Goal: Information Seeking & Learning: Learn about a topic

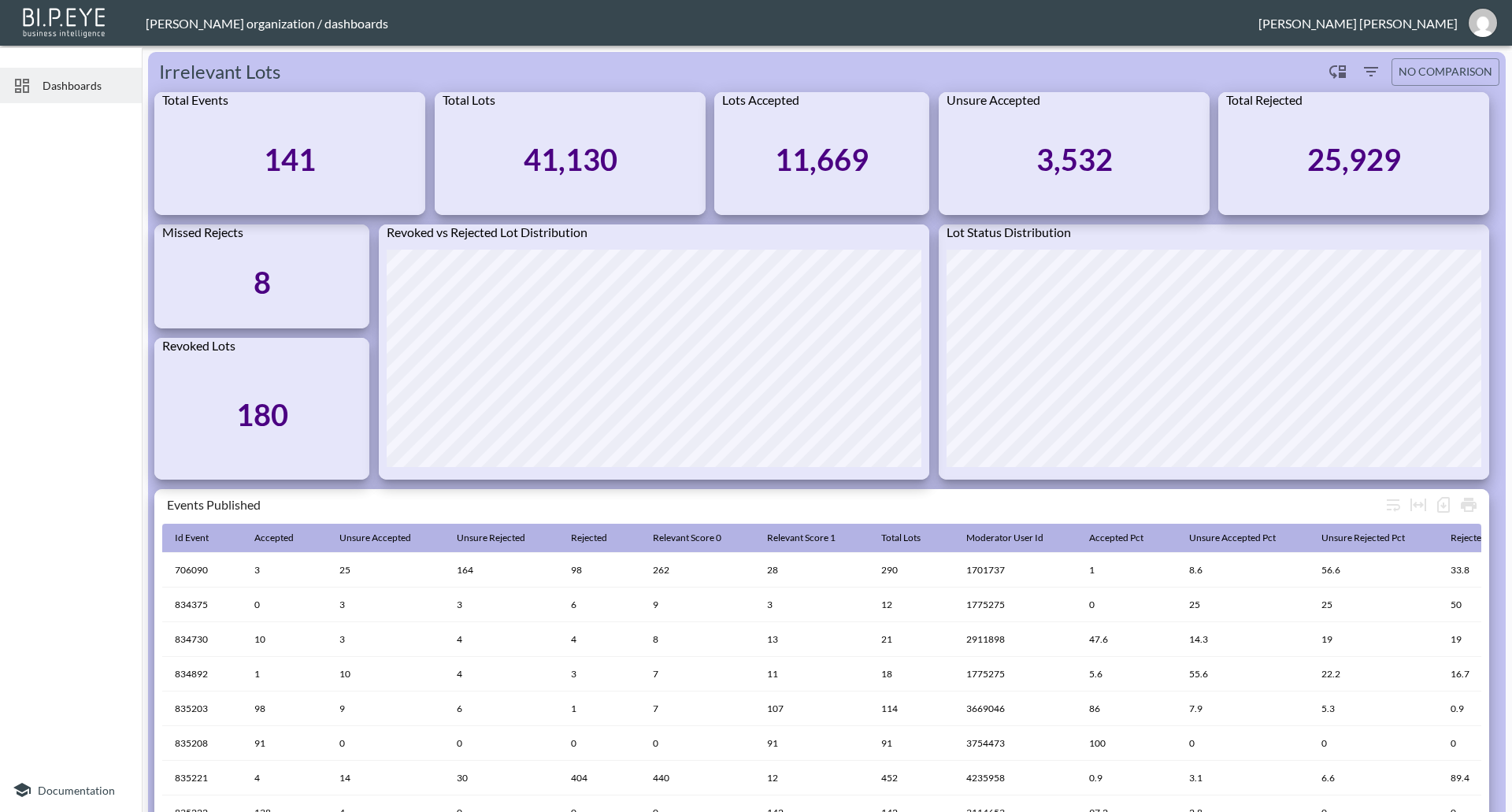
scroll to position [516, 0]
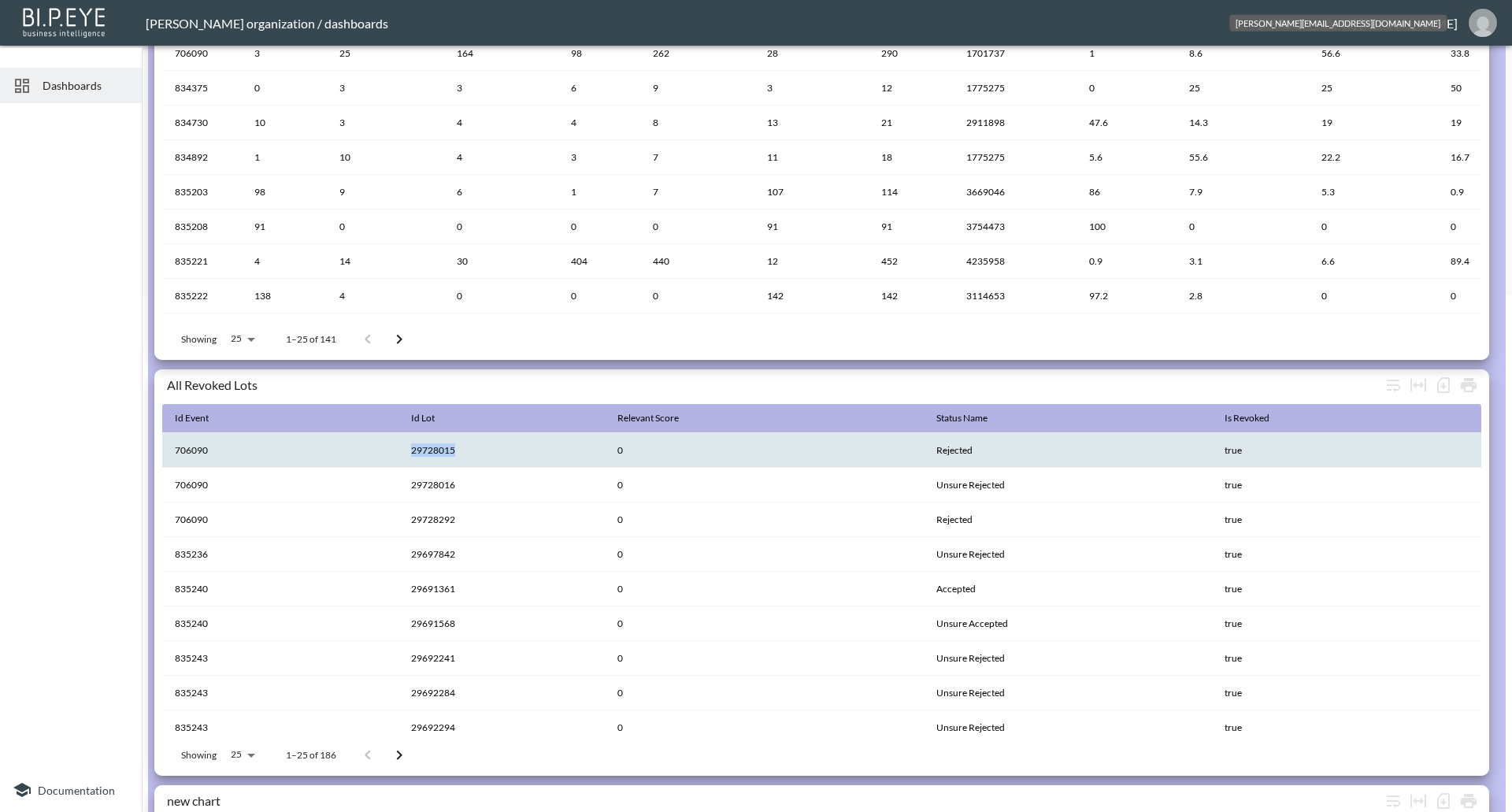
click at [1477, 19] on img "jessica@mutualart.com" at bounding box center [1483, 23] width 28 height 28
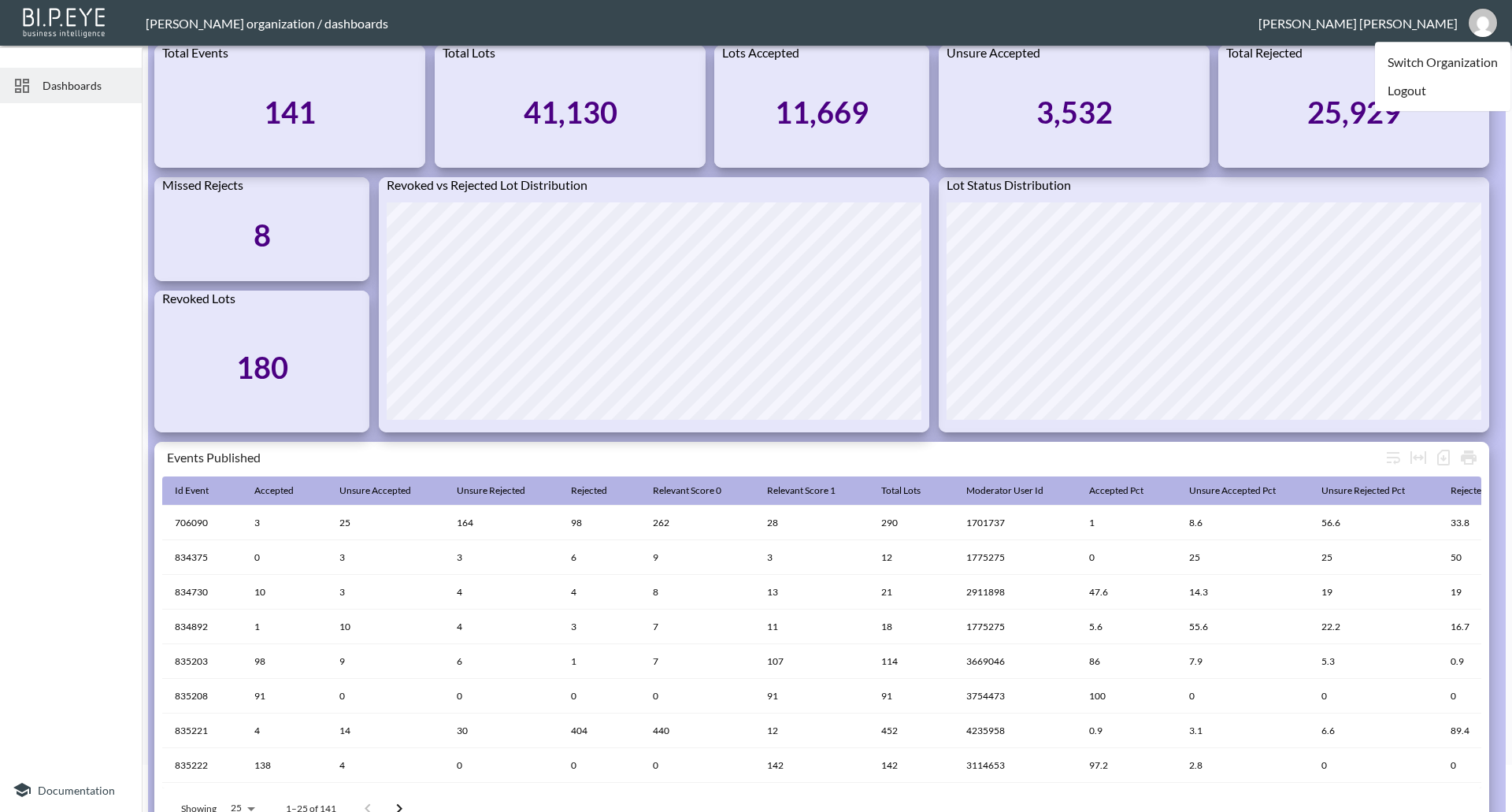
scroll to position [0, 0]
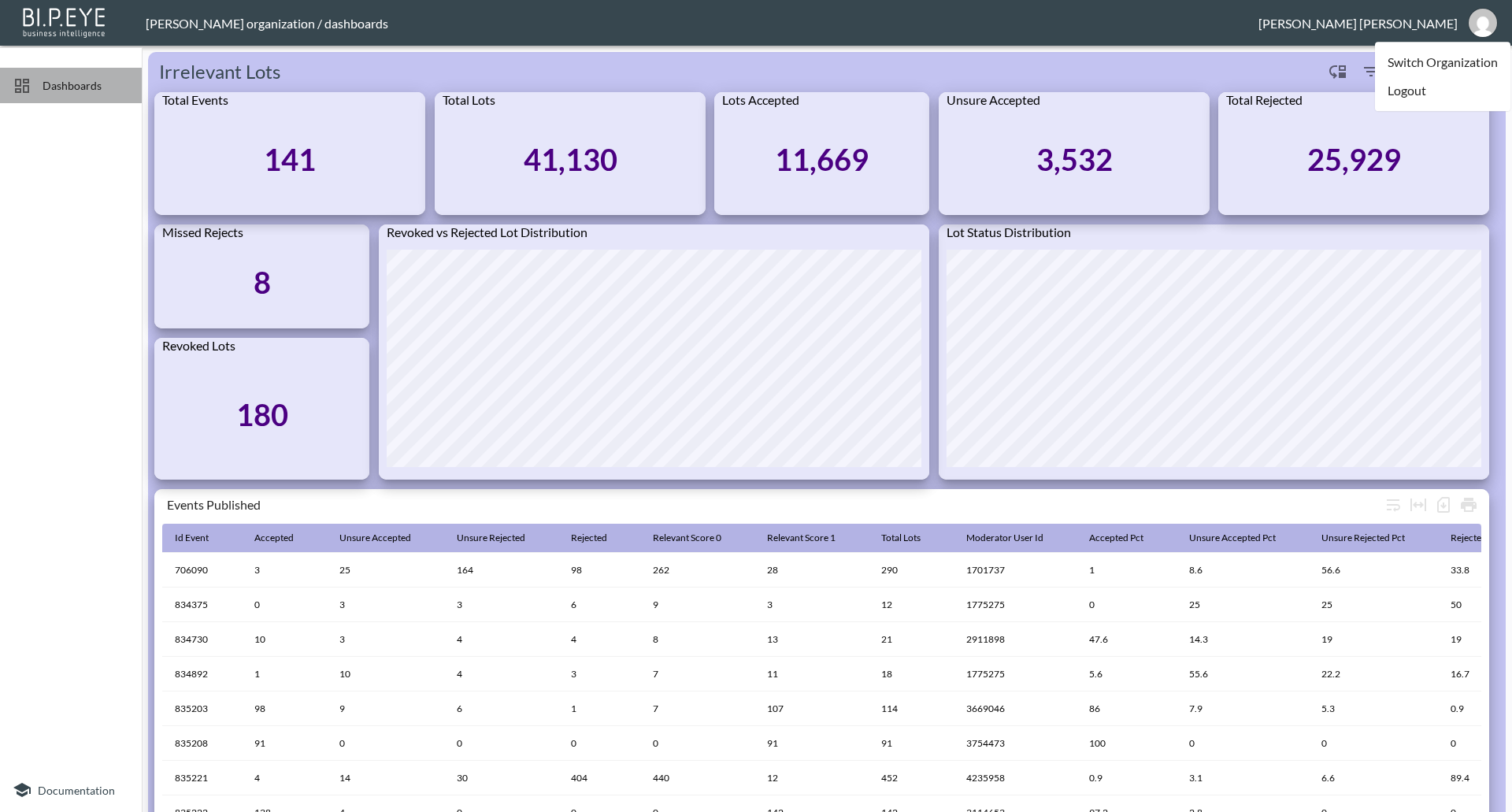
click at [56, 78] on span "Dashboards" at bounding box center [85, 85] width 86 height 17
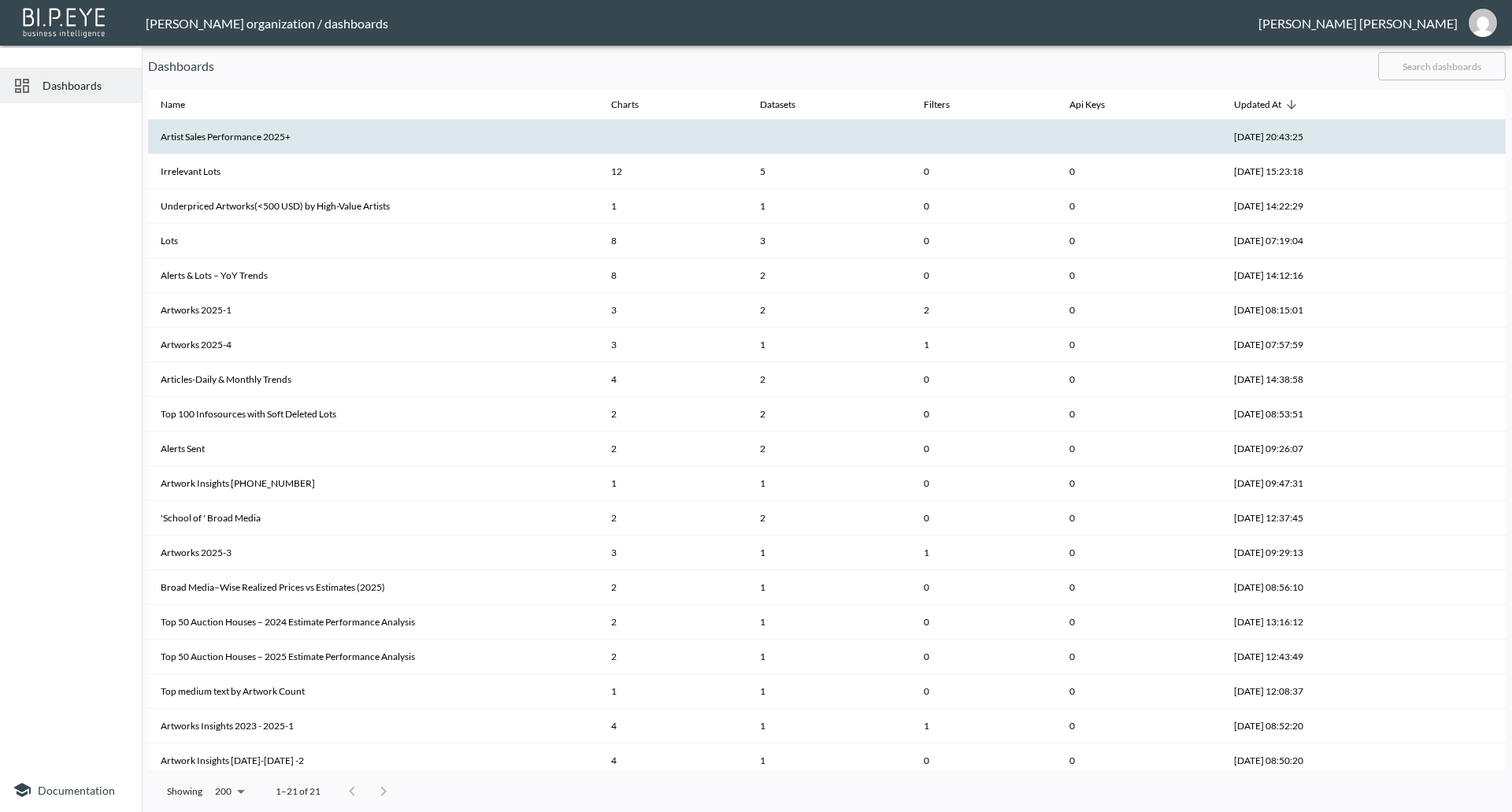
click at [255, 140] on th "Artist Sales Performance 2025+" at bounding box center [373, 137] width 451 height 35
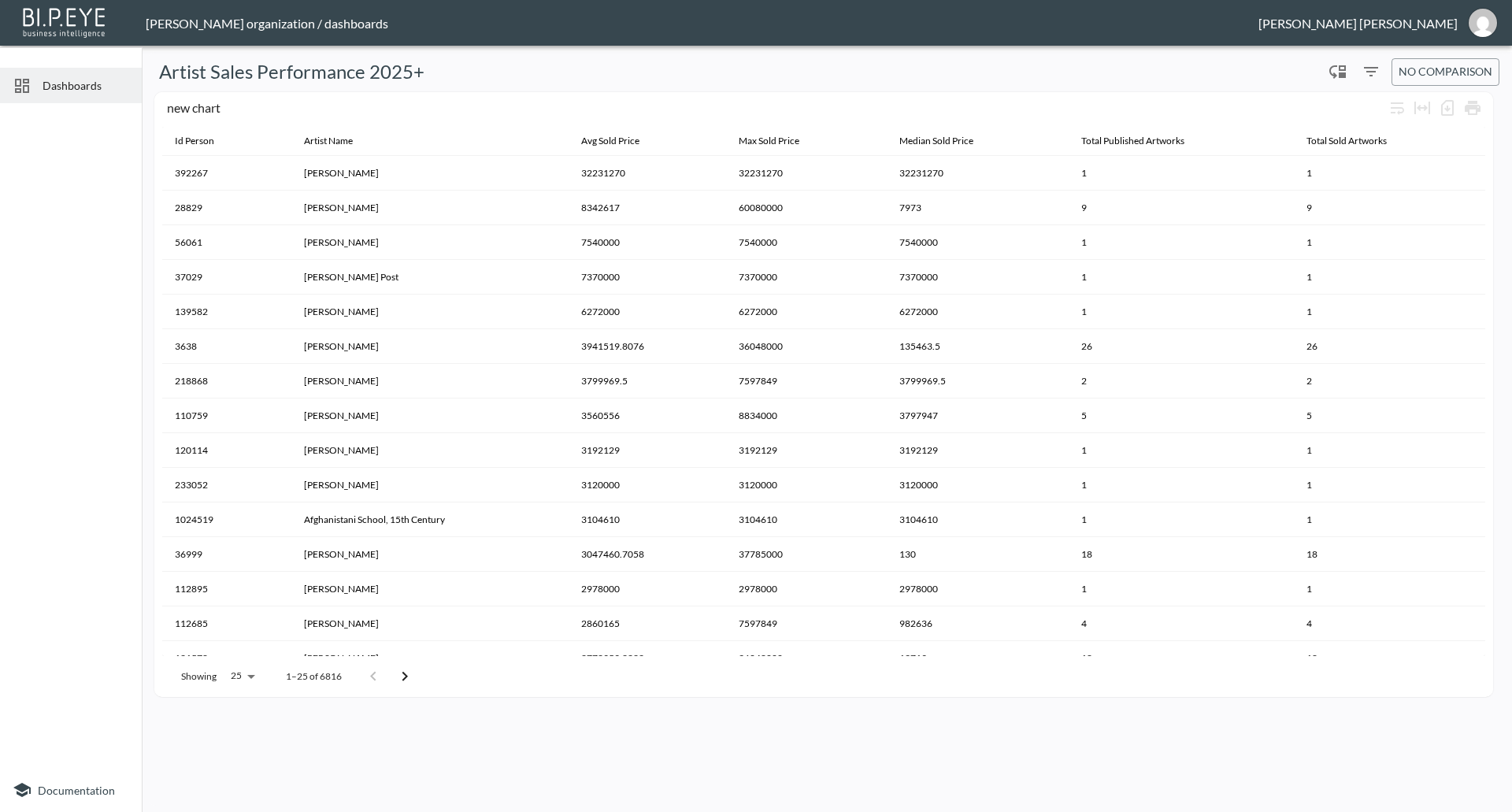
click at [409, 673] on icon "Go to next page" at bounding box center [405, 676] width 19 height 19
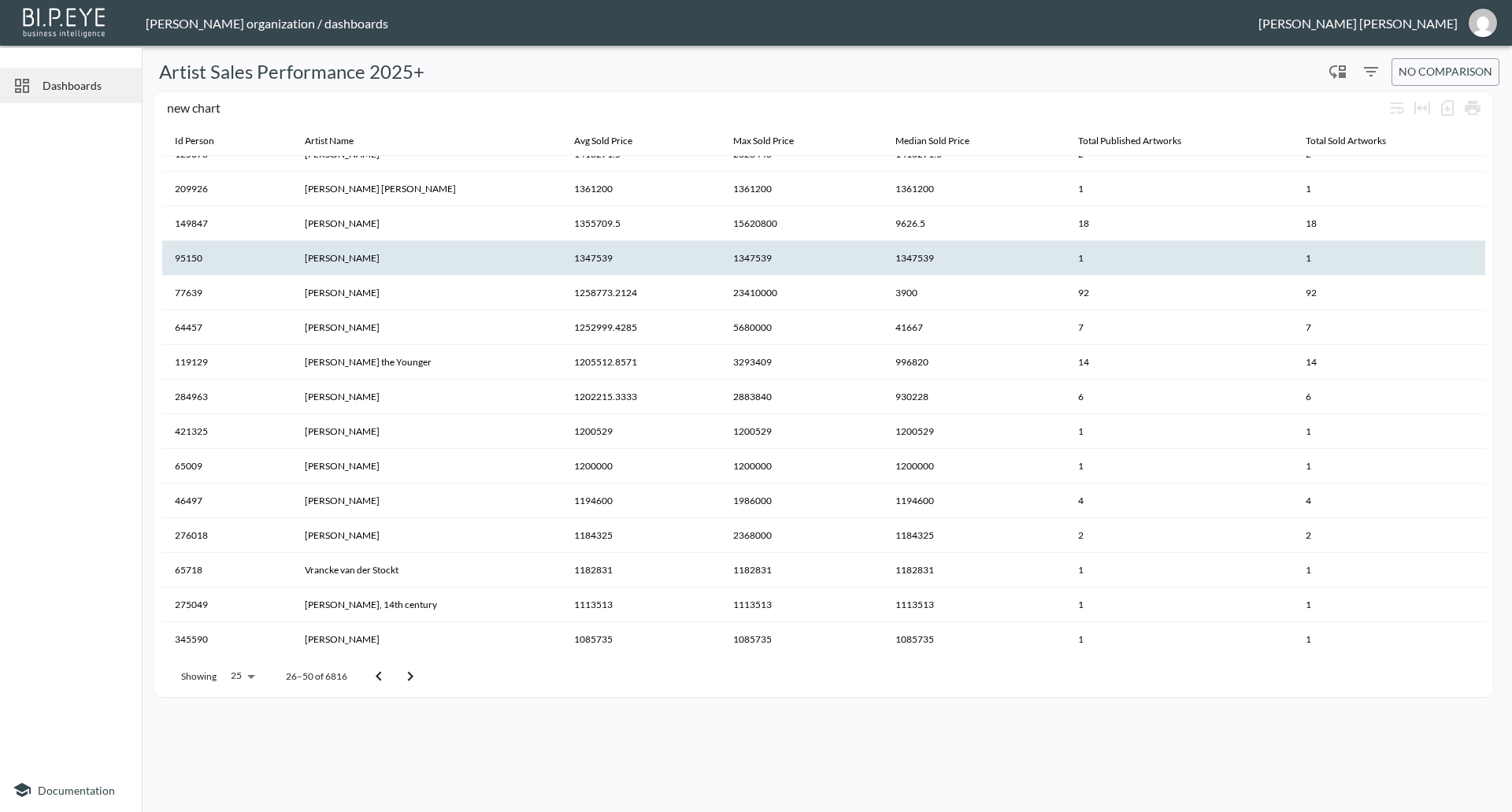
scroll to position [367, 0]
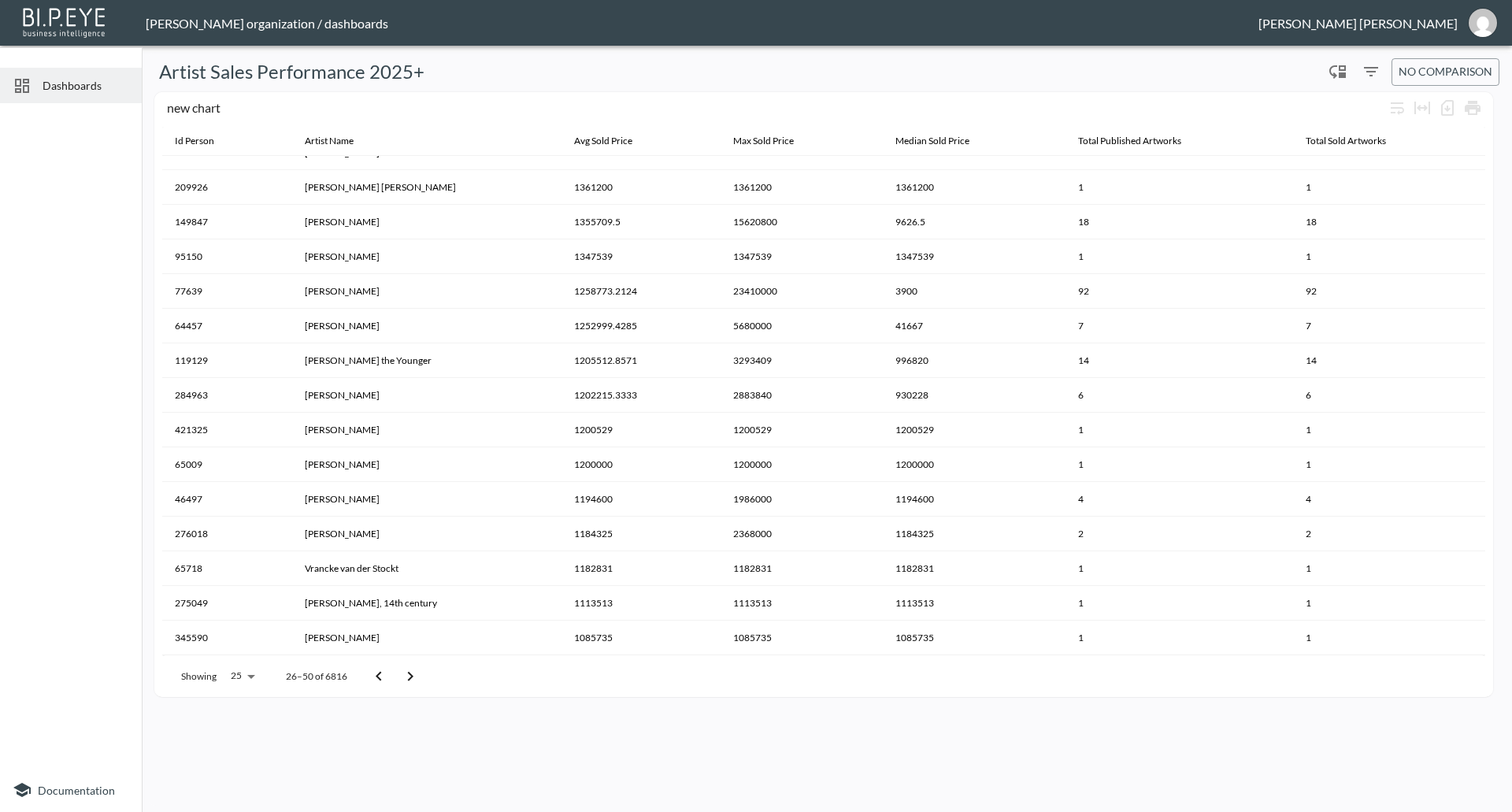
click at [1229, 731] on div "Artist Sales Performance 2025+ 0 No comparison new chart Id Person Artist Name …" at bounding box center [827, 428] width 1358 height 753
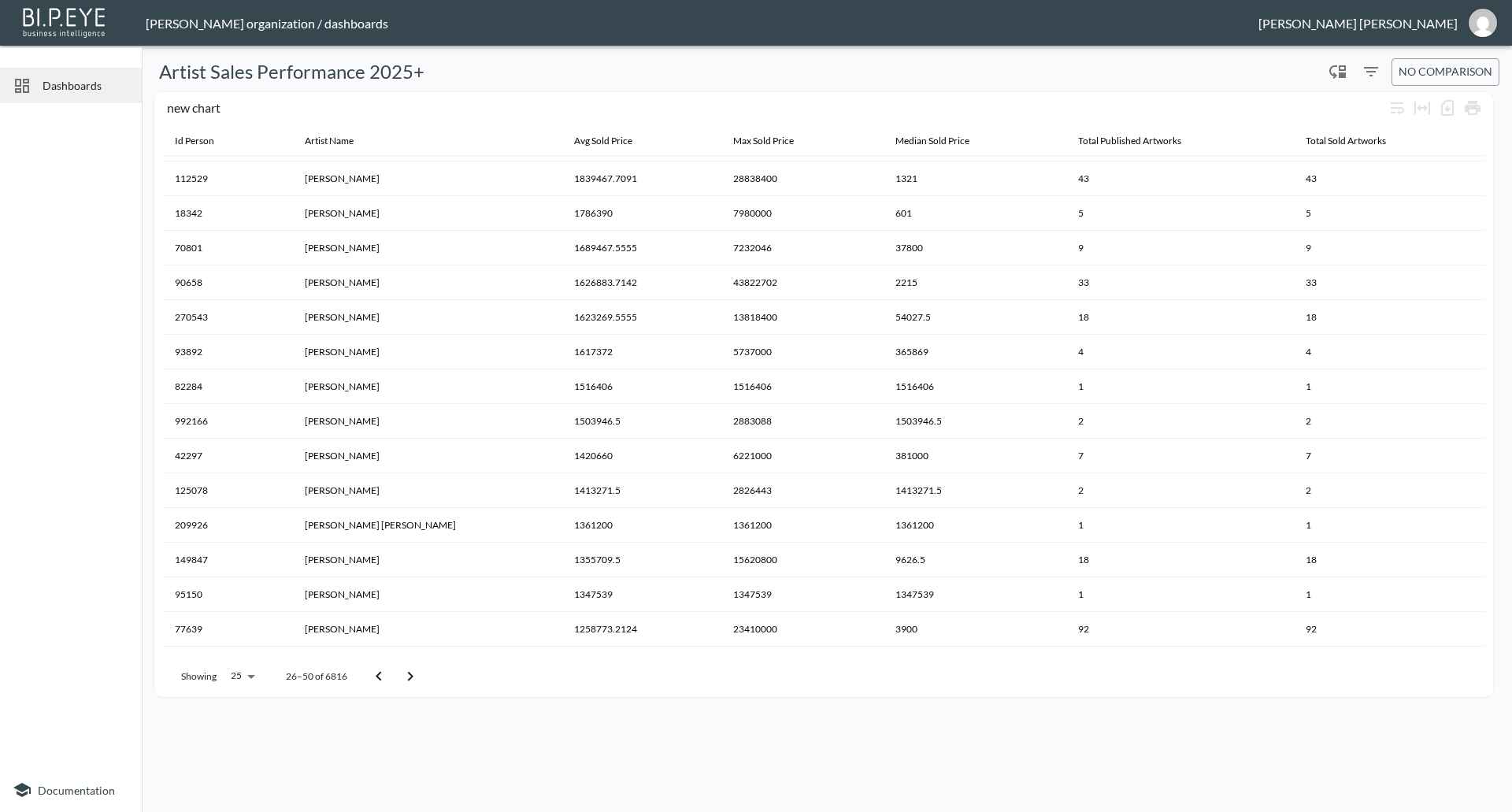
scroll to position [0, 0]
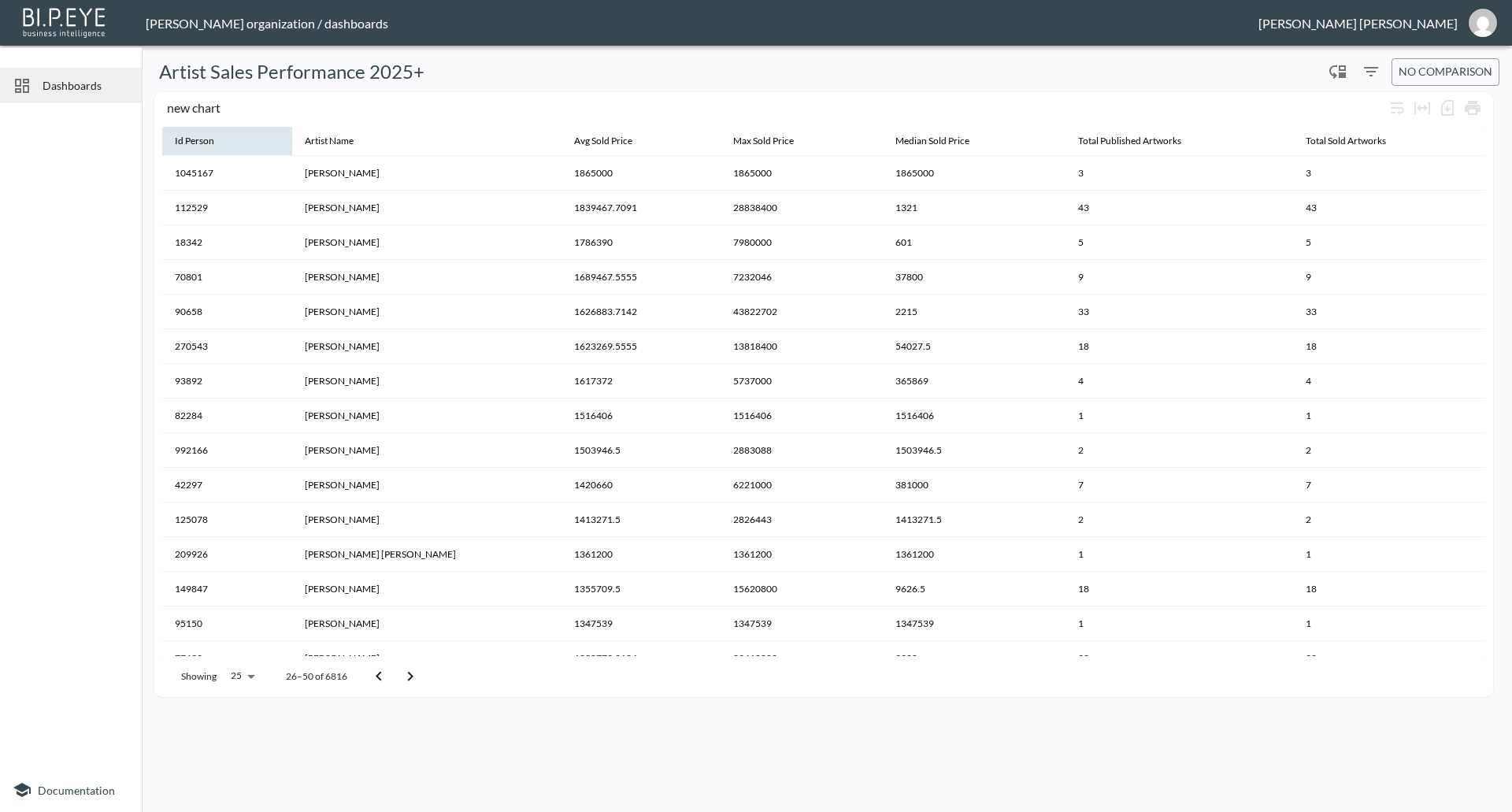
click at [272, 153] on th "Id Person" at bounding box center [226, 141] width 130 height 30
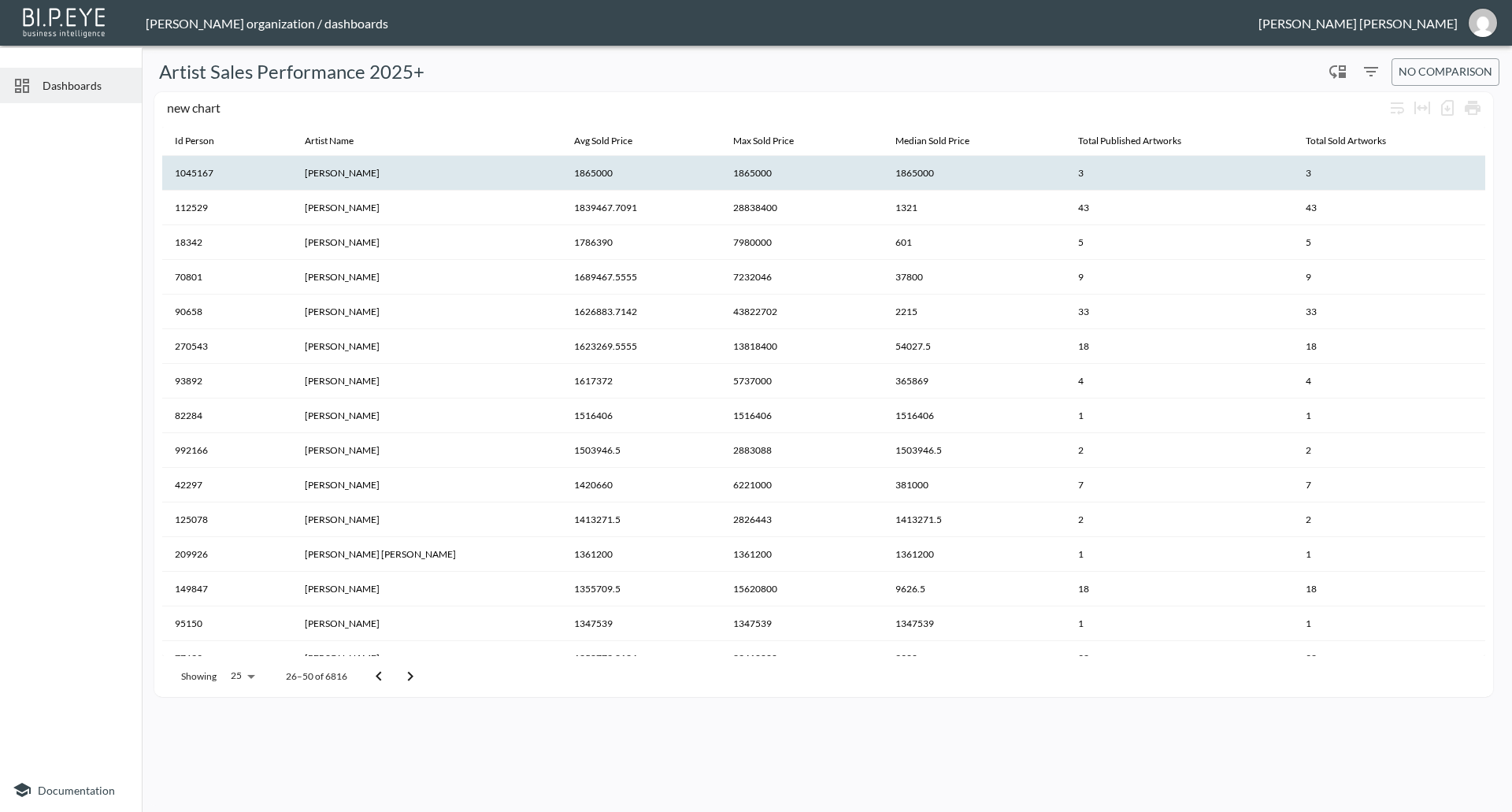
click at [193, 172] on th "1045167" at bounding box center [226, 172] width 130 height 35
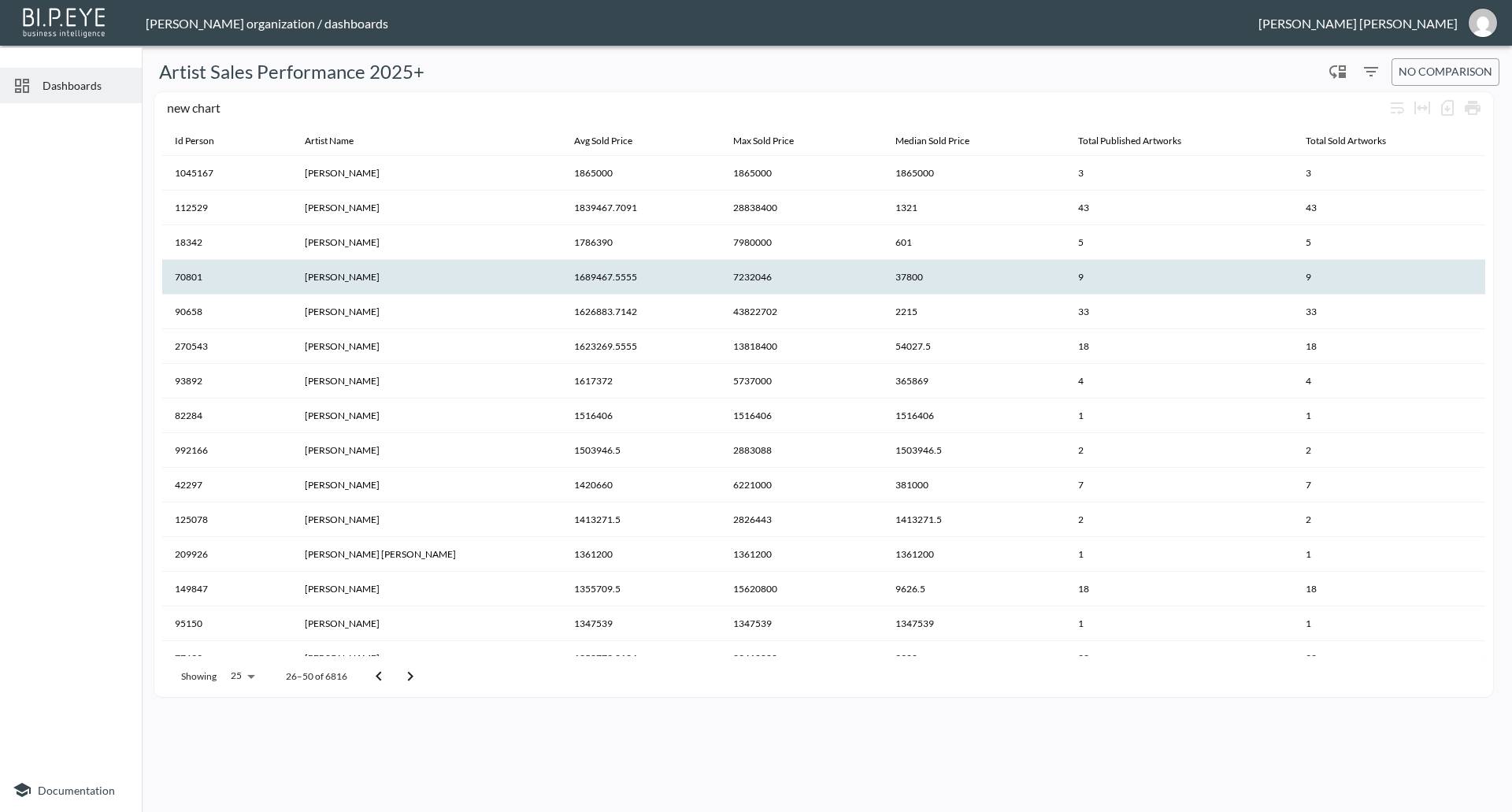
click at [509, 276] on th "[PERSON_NAME]" at bounding box center [427, 276] width 269 height 35
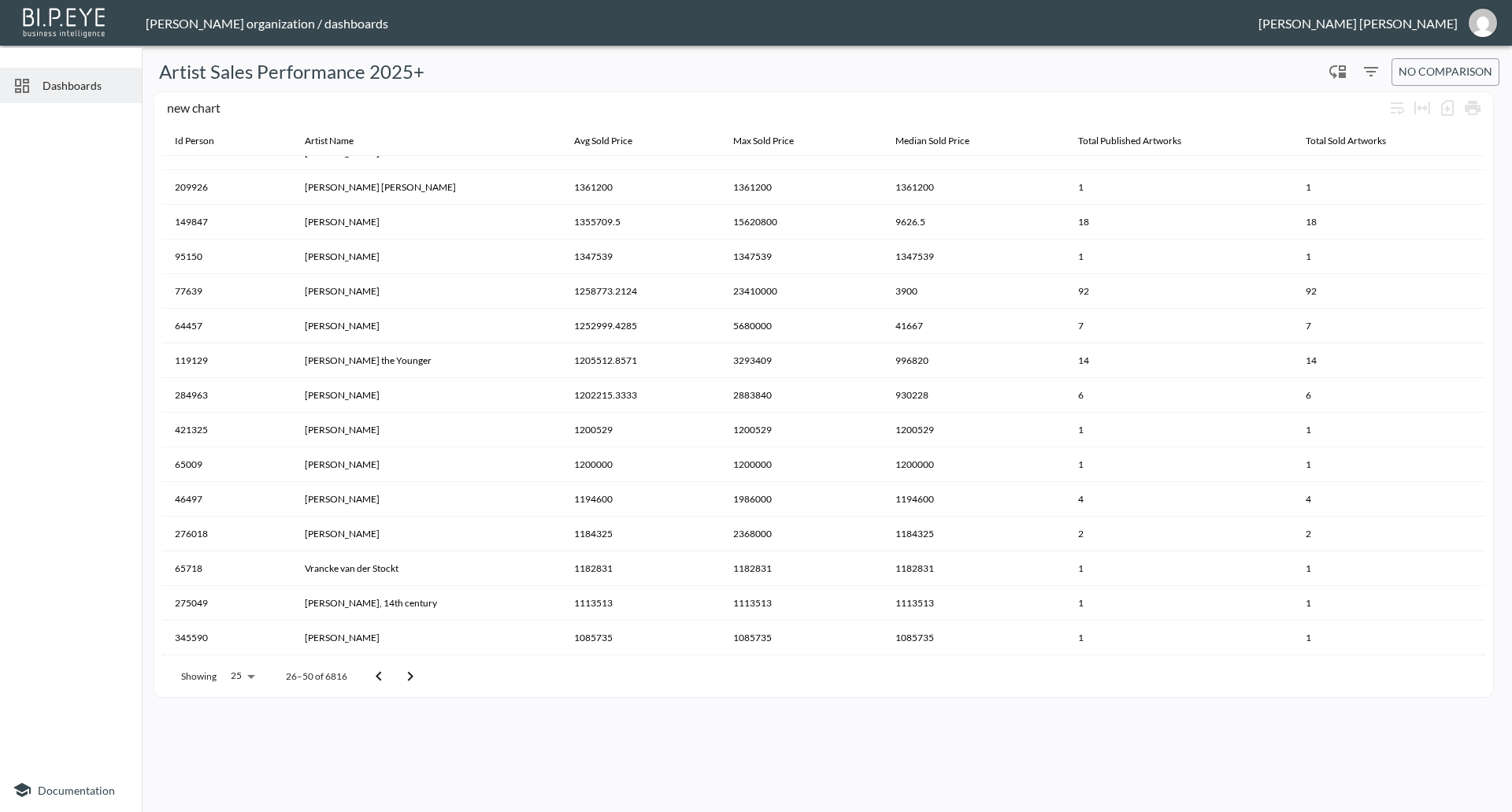
scroll to position [52, 0]
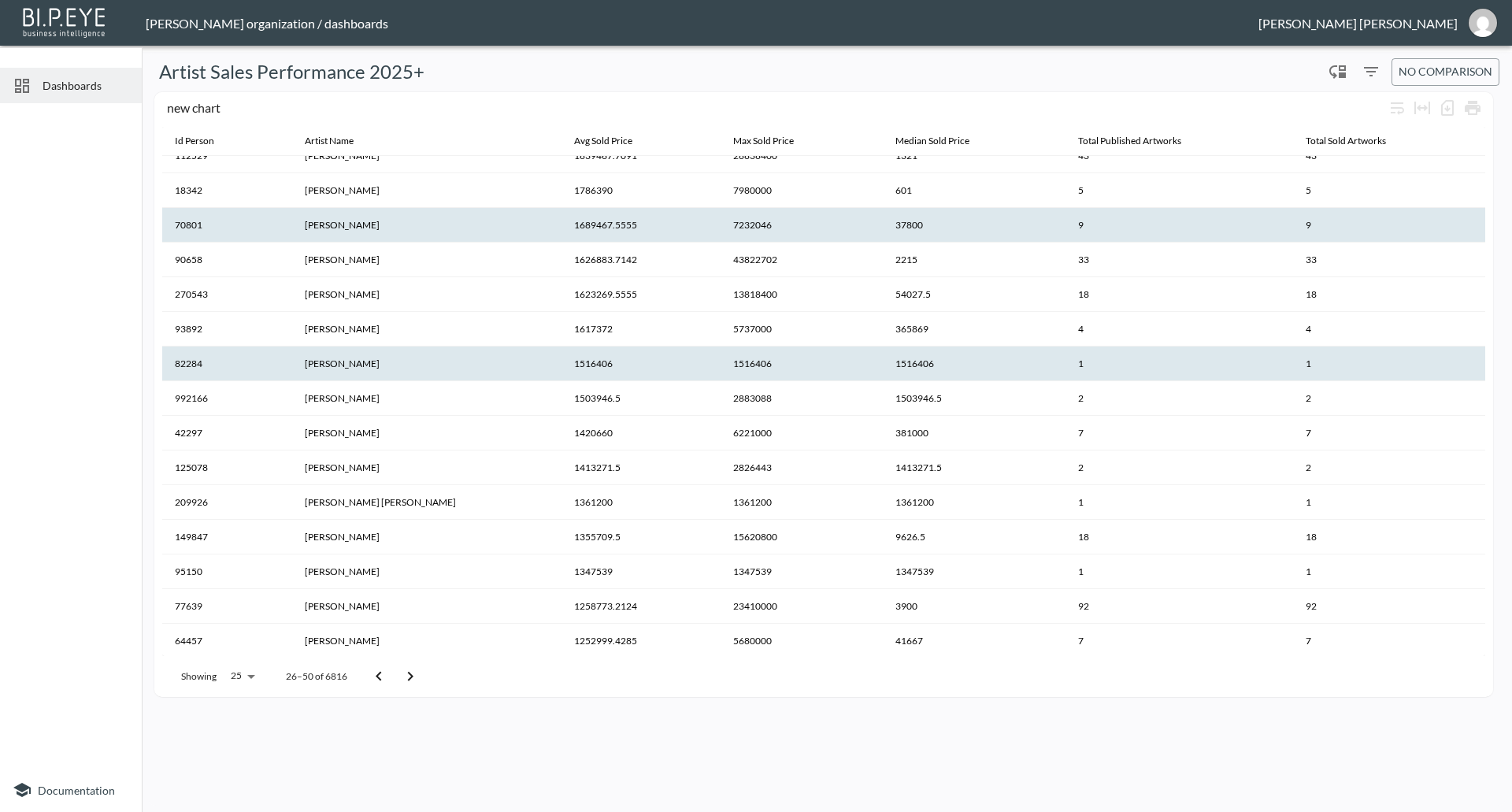
click at [329, 358] on th "[PERSON_NAME]" at bounding box center [427, 363] width 269 height 35
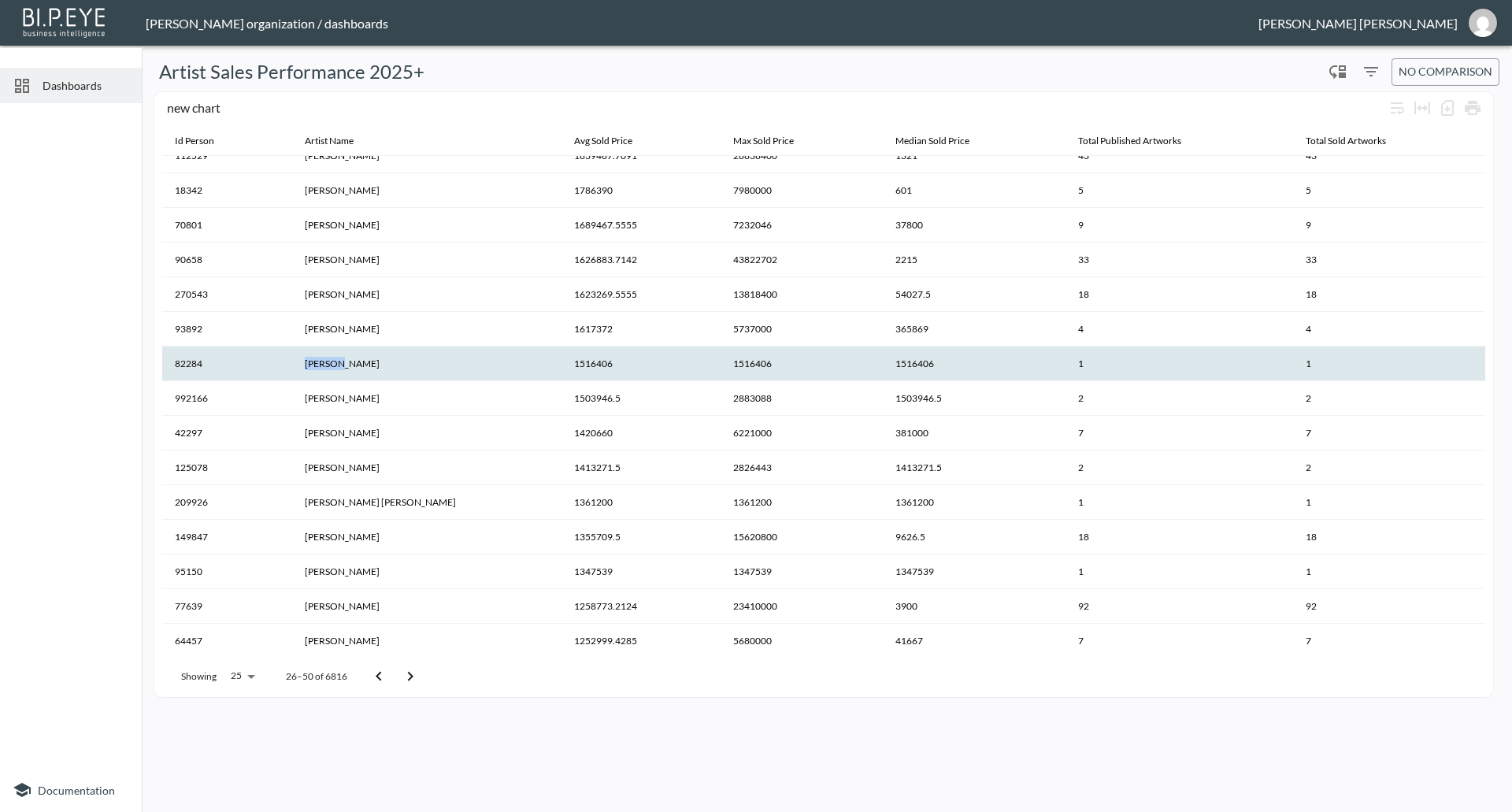
click at [329, 358] on th "[PERSON_NAME]" at bounding box center [427, 363] width 269 height 35
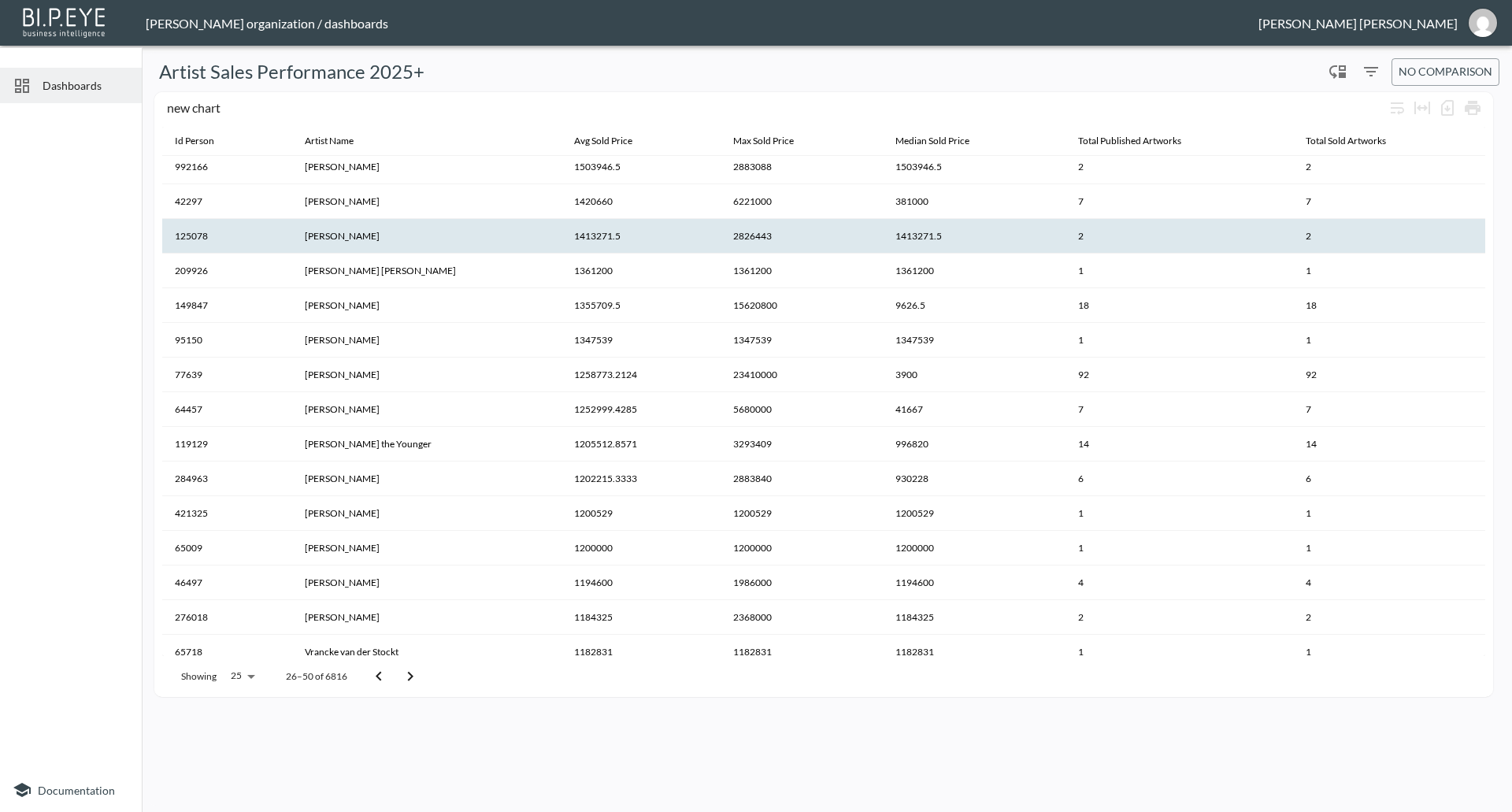
scroll to position [288, 0]
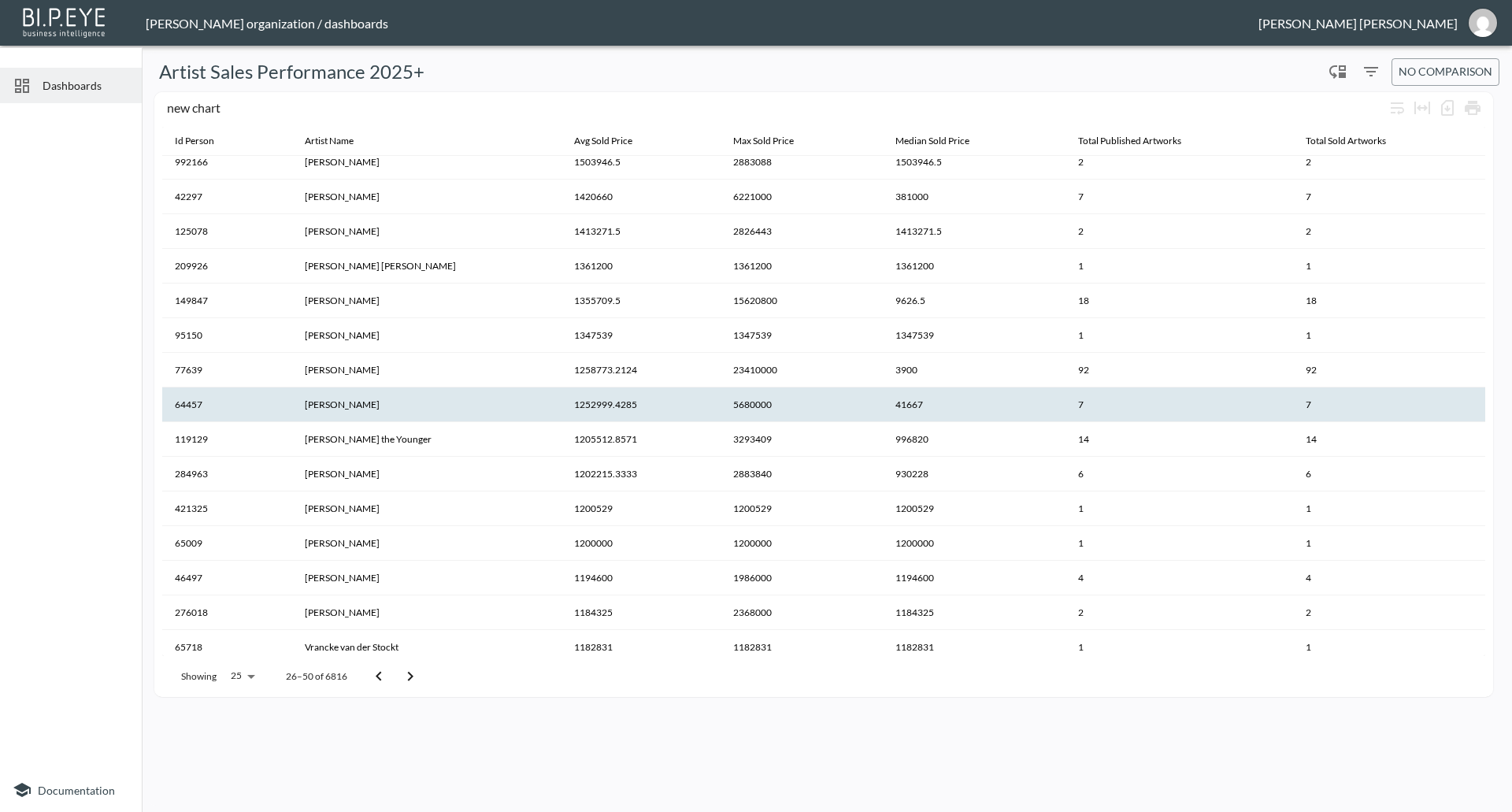
click at [562, 403] on th "1252999.4285" at bounding box center [641, 404] width 159 height 35
click at [721, 404] on th "5680000" at bounding box center [801, 404] width 162 height 35
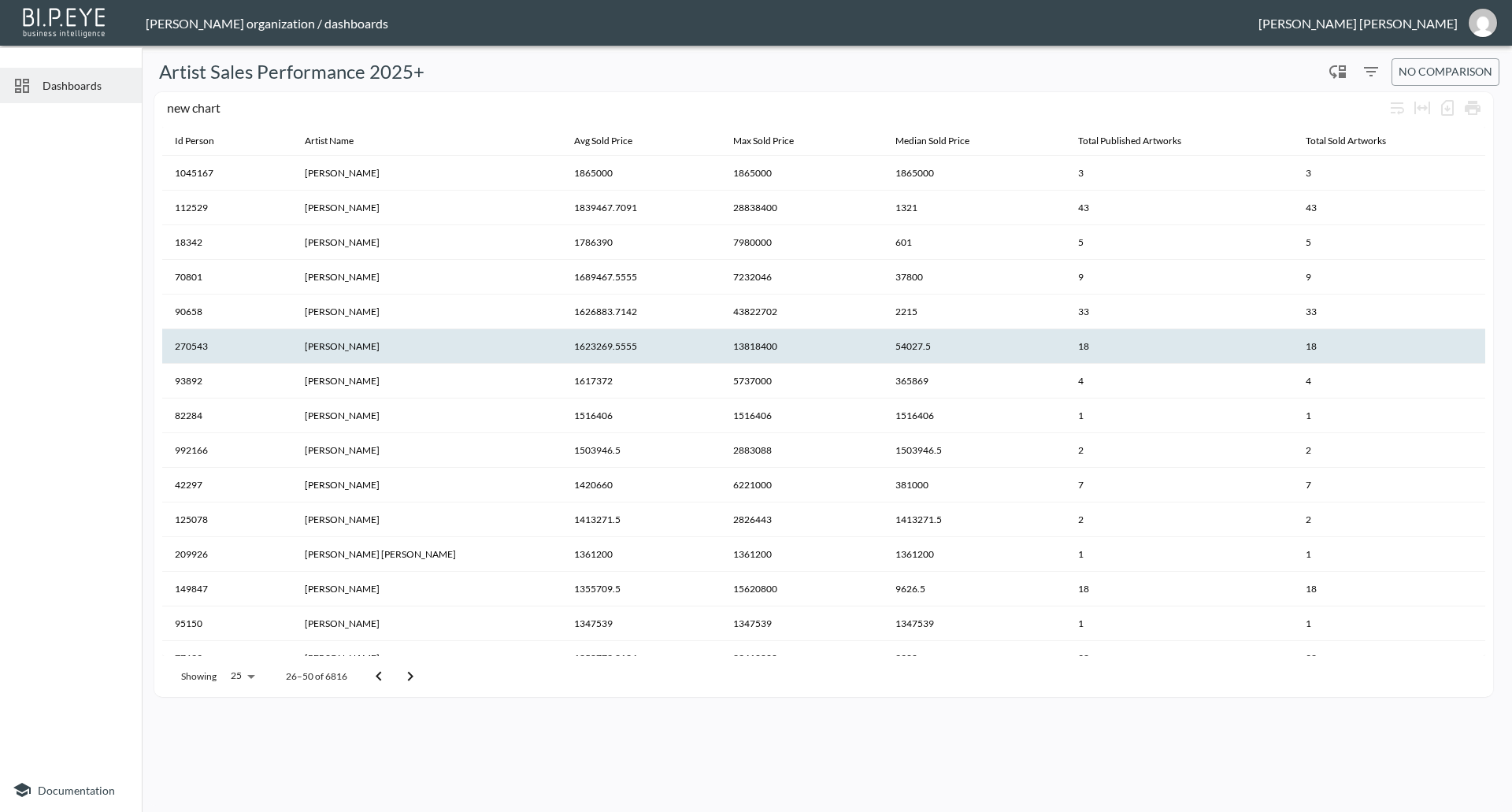
scroll to position [0, 0]
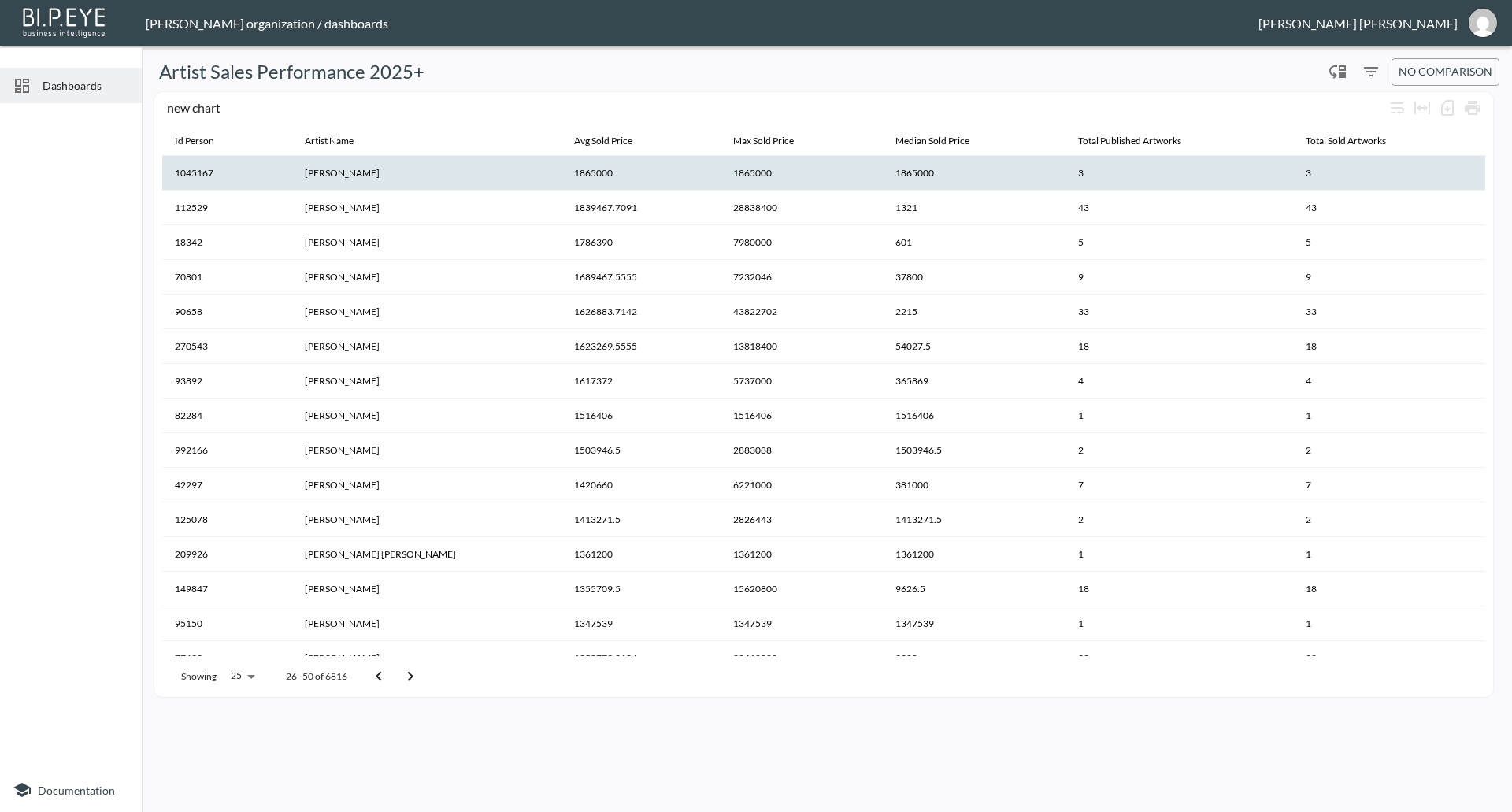
click at [216, 177] on th "1045167" at bounding box center [226, 172] width 130 height 35
click at [1439, 73] on span "No comparison" at bounding box center [1446, 72] width 93 height 19
click at [1166, 67] on div at bounding box center [756, 406] width 1512 height 812
click at [249, 676] on body "BI.P.EYE, Interactive Analytics Dashboards - app [PERSON_NAME] organization / d…" at bounding box center [756, 406] width 1512 height 812
click at [241, 727] on li "2000" at bounding box center [241, 722] width 60 height 28
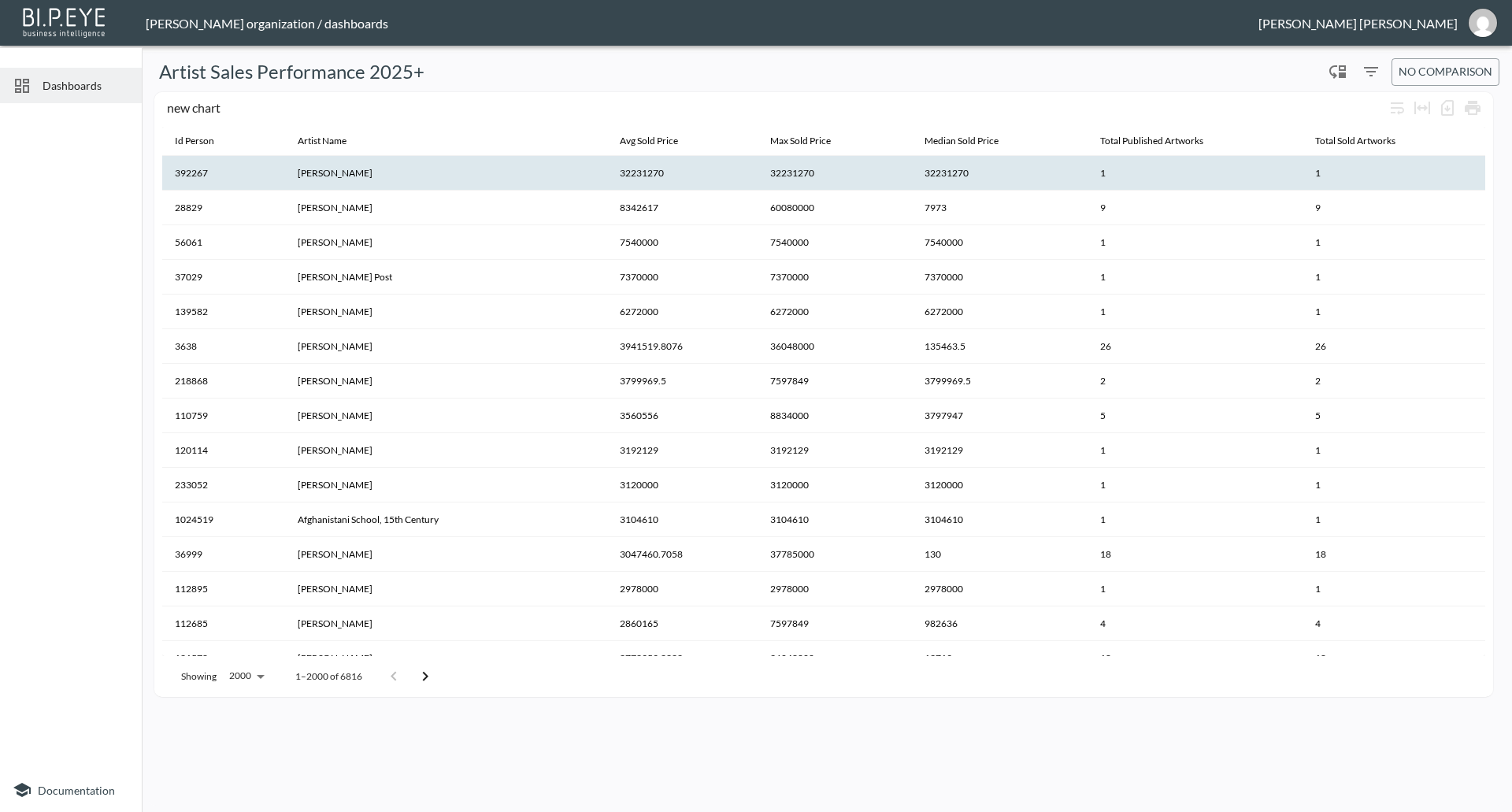
type input "2000"
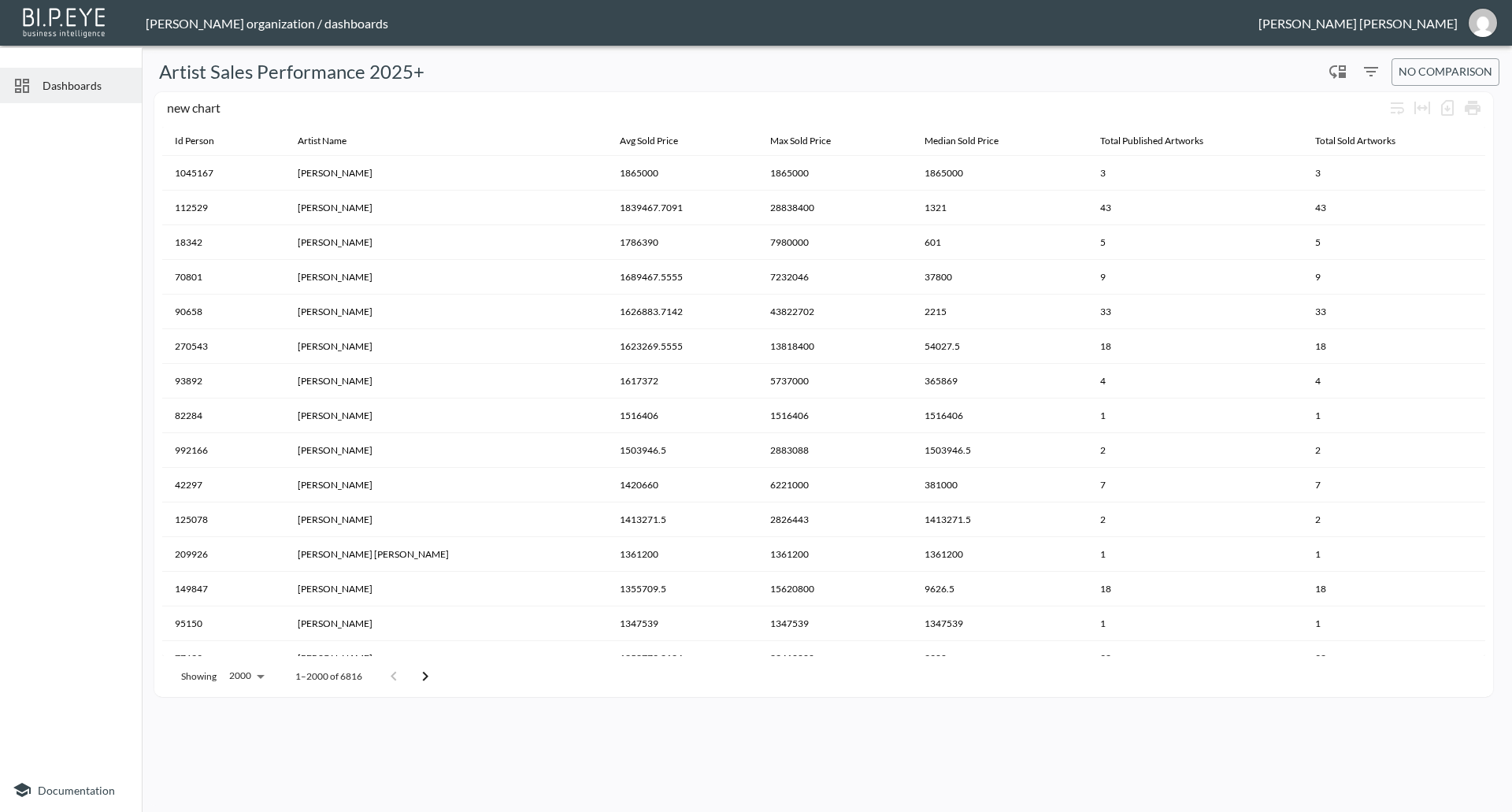
scroll to position [157, 0]
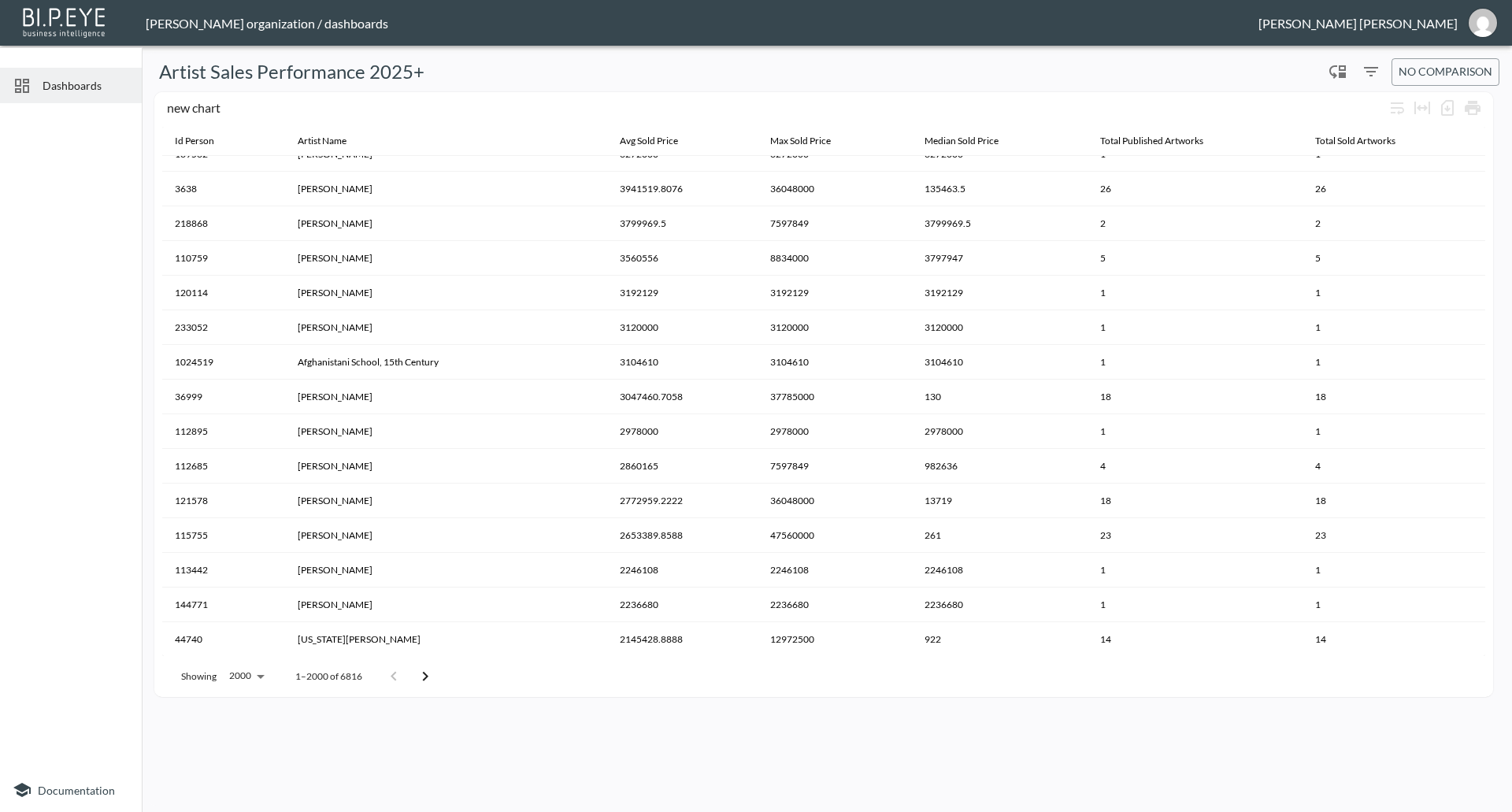
click at [251, 676] on body "BI.P.EYE, Interactive Analytics Dashboards - app [PERSON_NAME] organization / d…" at bounding box center [756, 406] width 1512 height 812
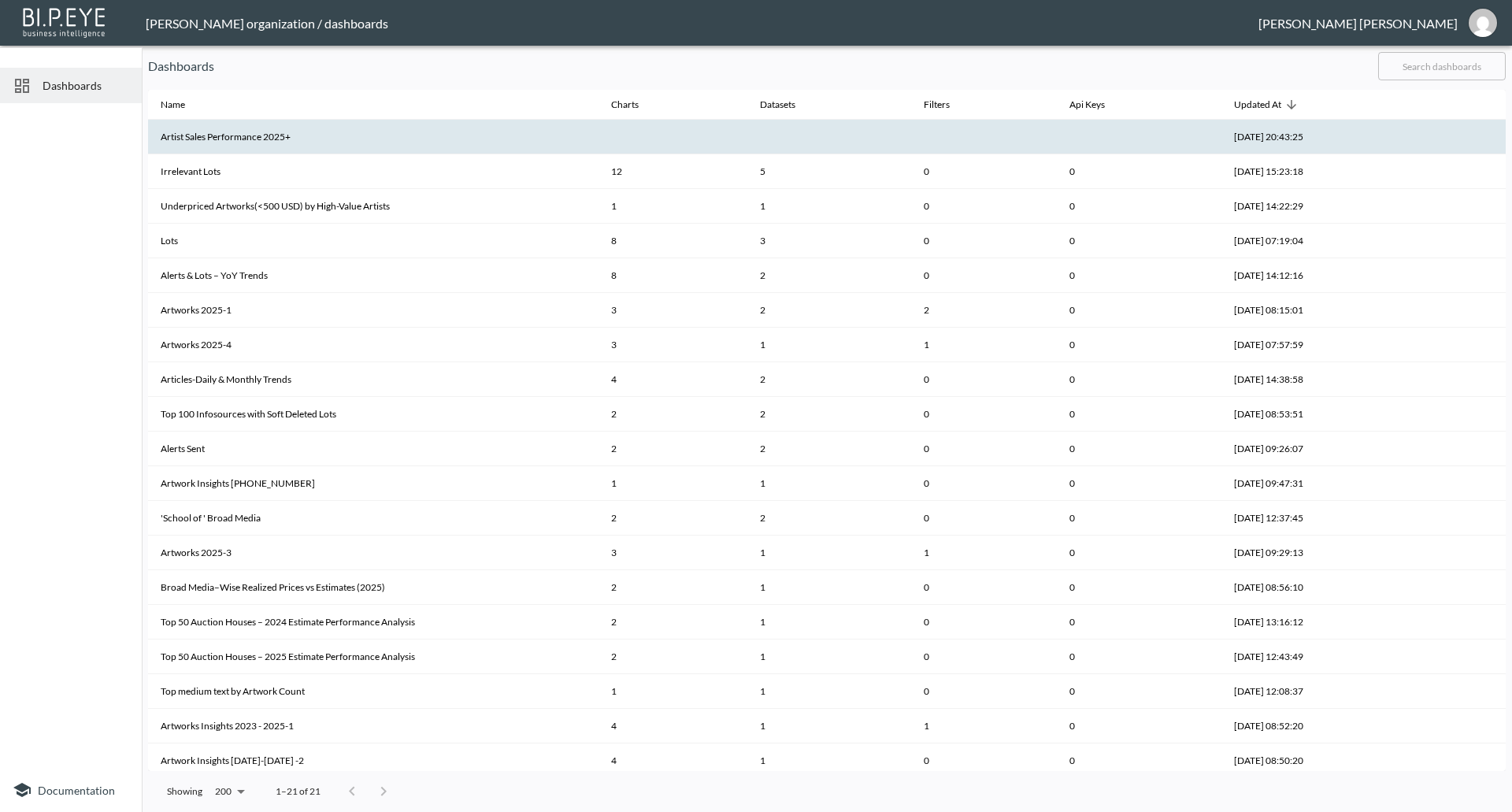
click at [268, 139] on th "Artist Sales Performance 2025+" at bounding box center [373, 137] width 451 height 35
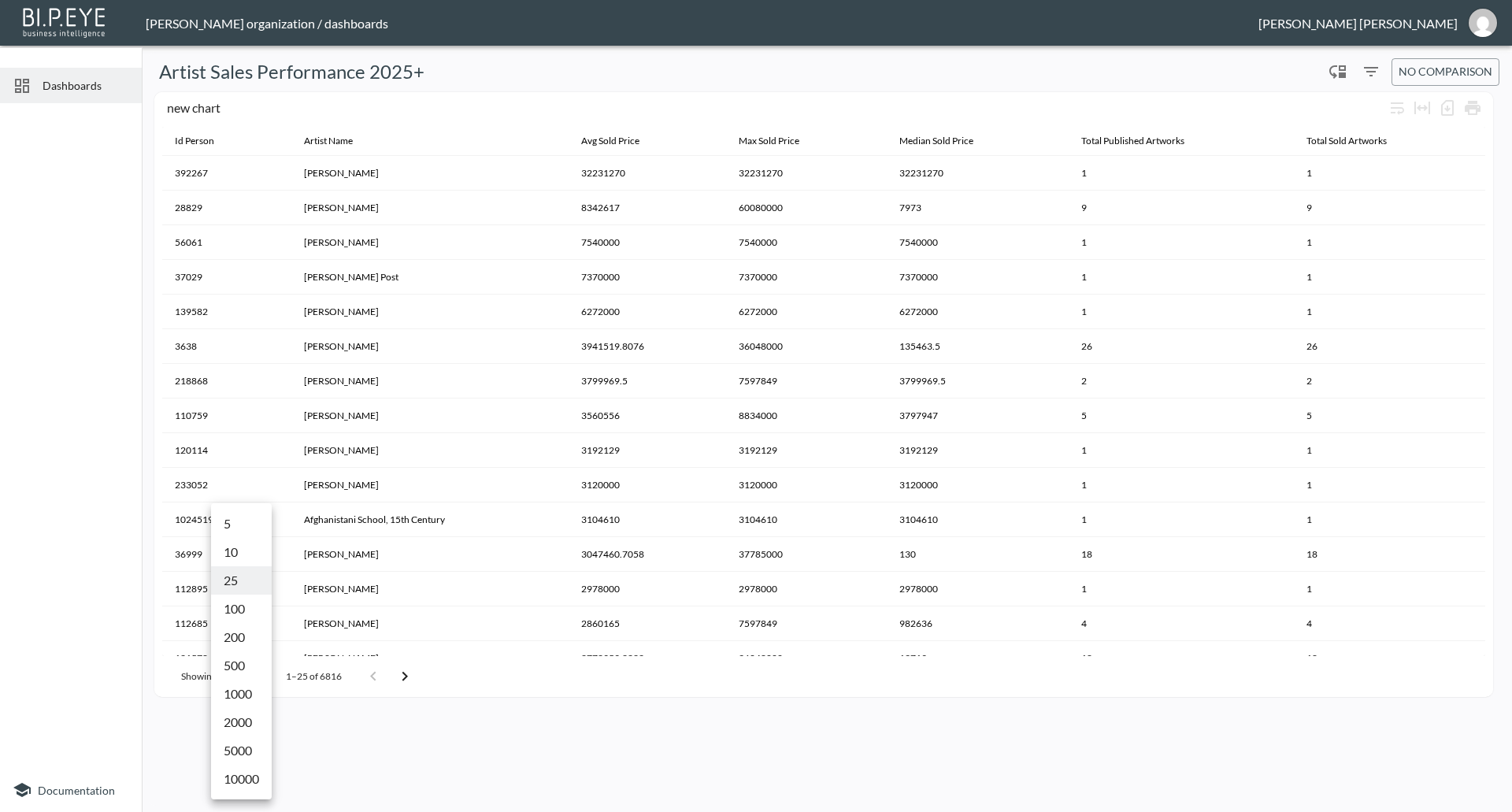
click at [251, 673] on body "BI.P.EYE, Interactive Analytics Dashboards - app [PERSON_NAME] organization / d…" at bounding box center [756, 406] width 1512 height 812
click at [240, 610] on li "100" at bounding box center [241, 608] width 60 height 28
type input "100"
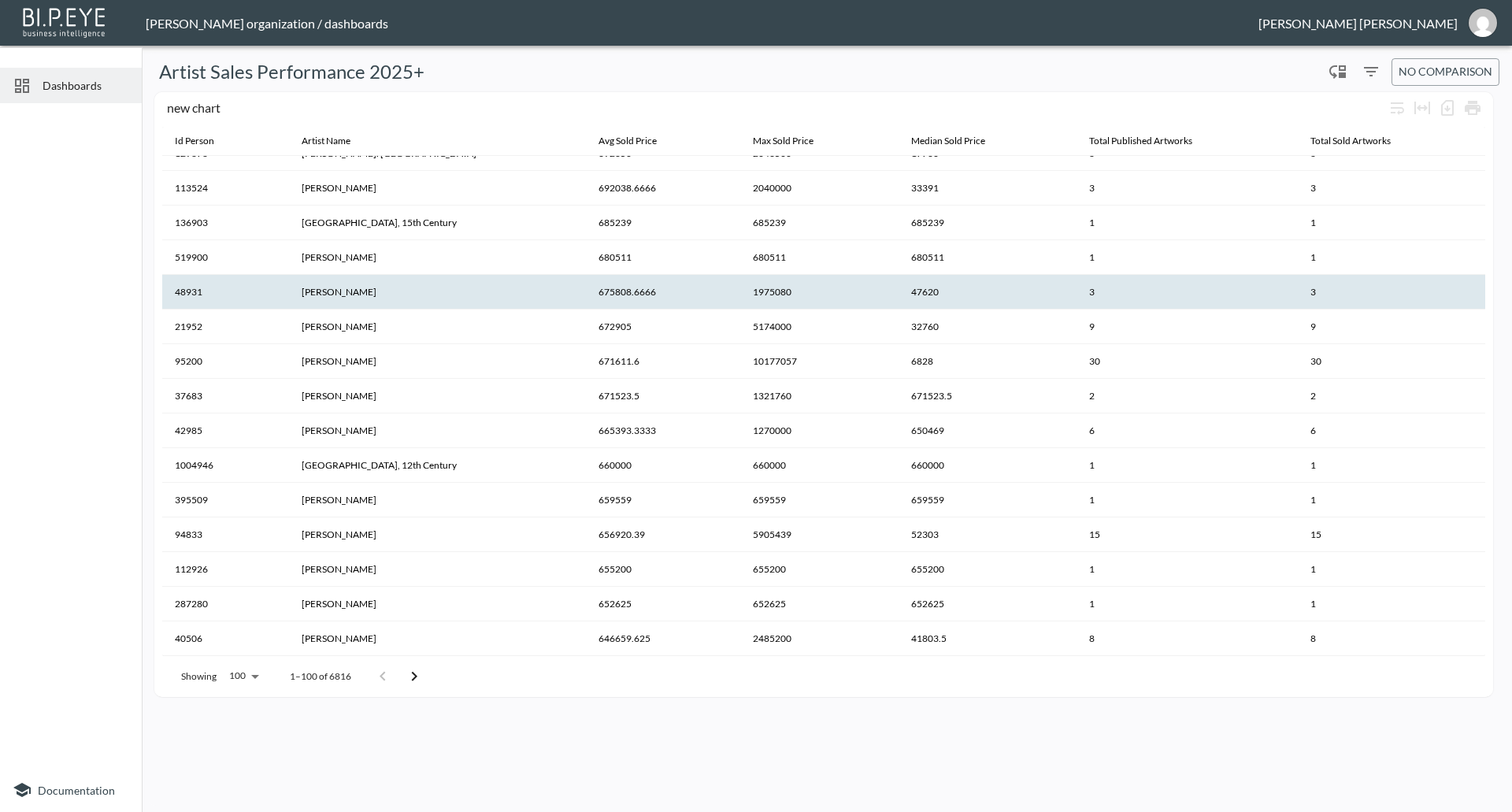
scroll to position [2964, 0]
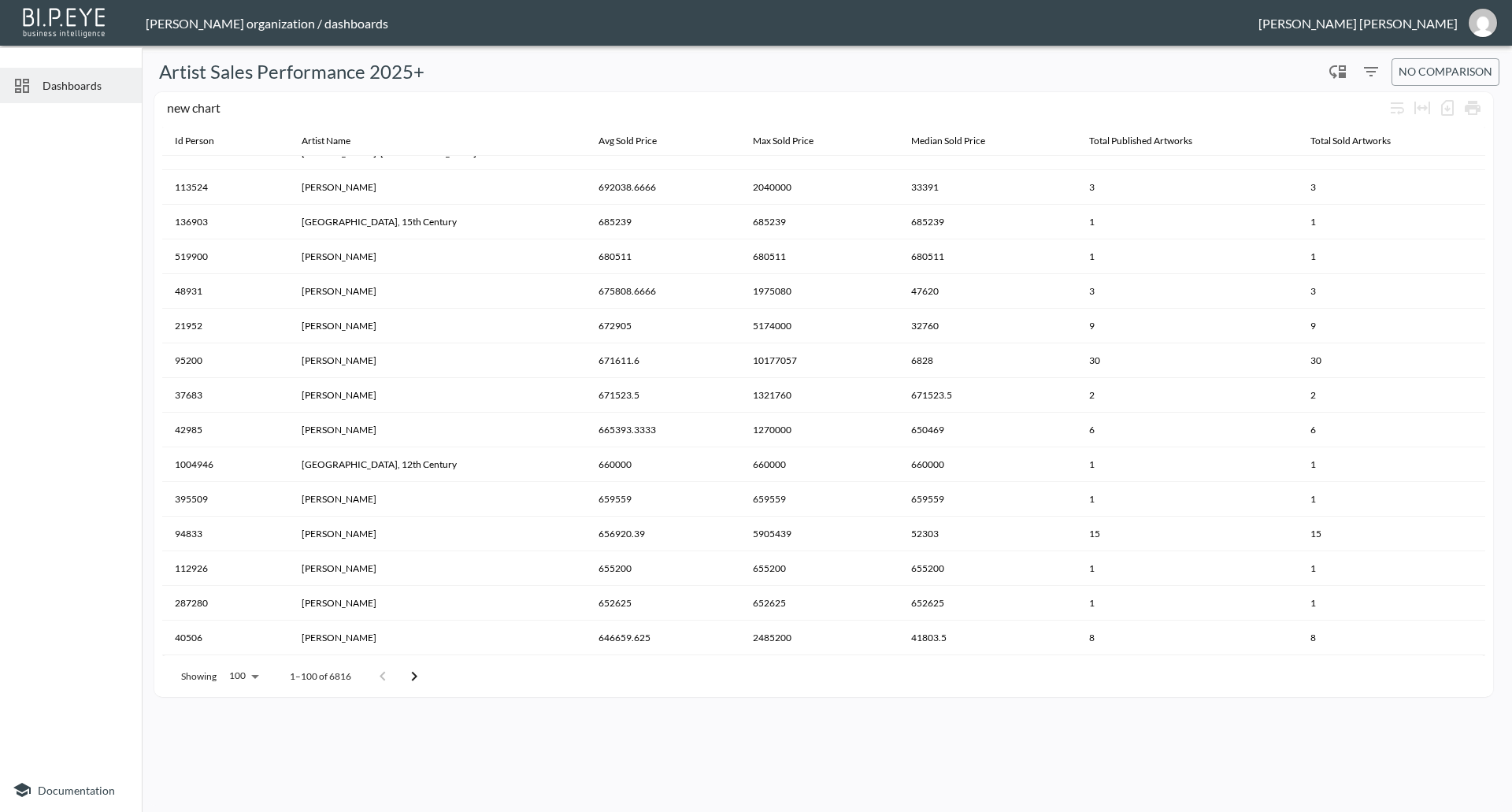
click at [417, 669] on icon "Go to next page" at bounding box center [413, 676] width 19 height 19
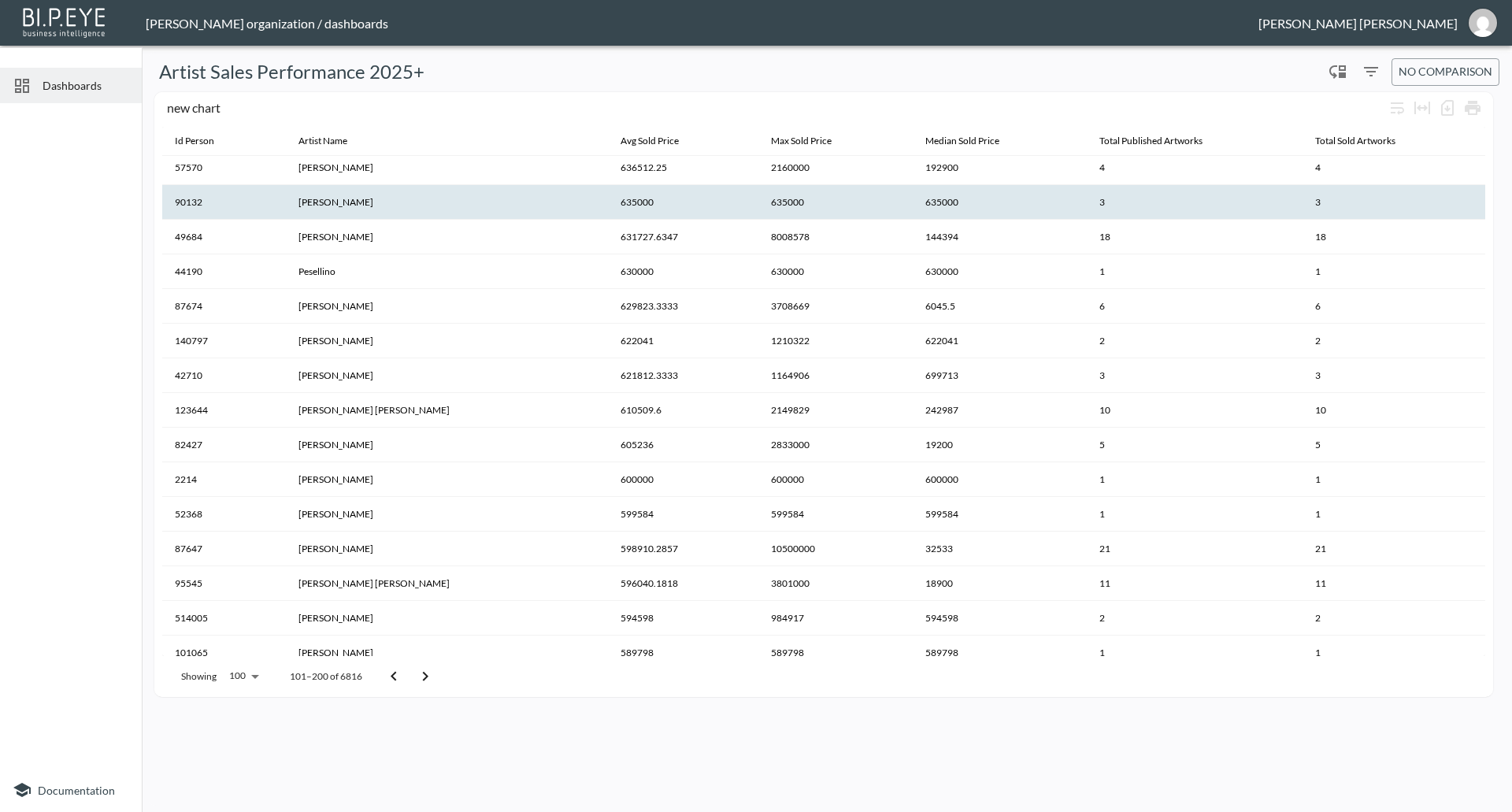
scroll to position [0, 0]
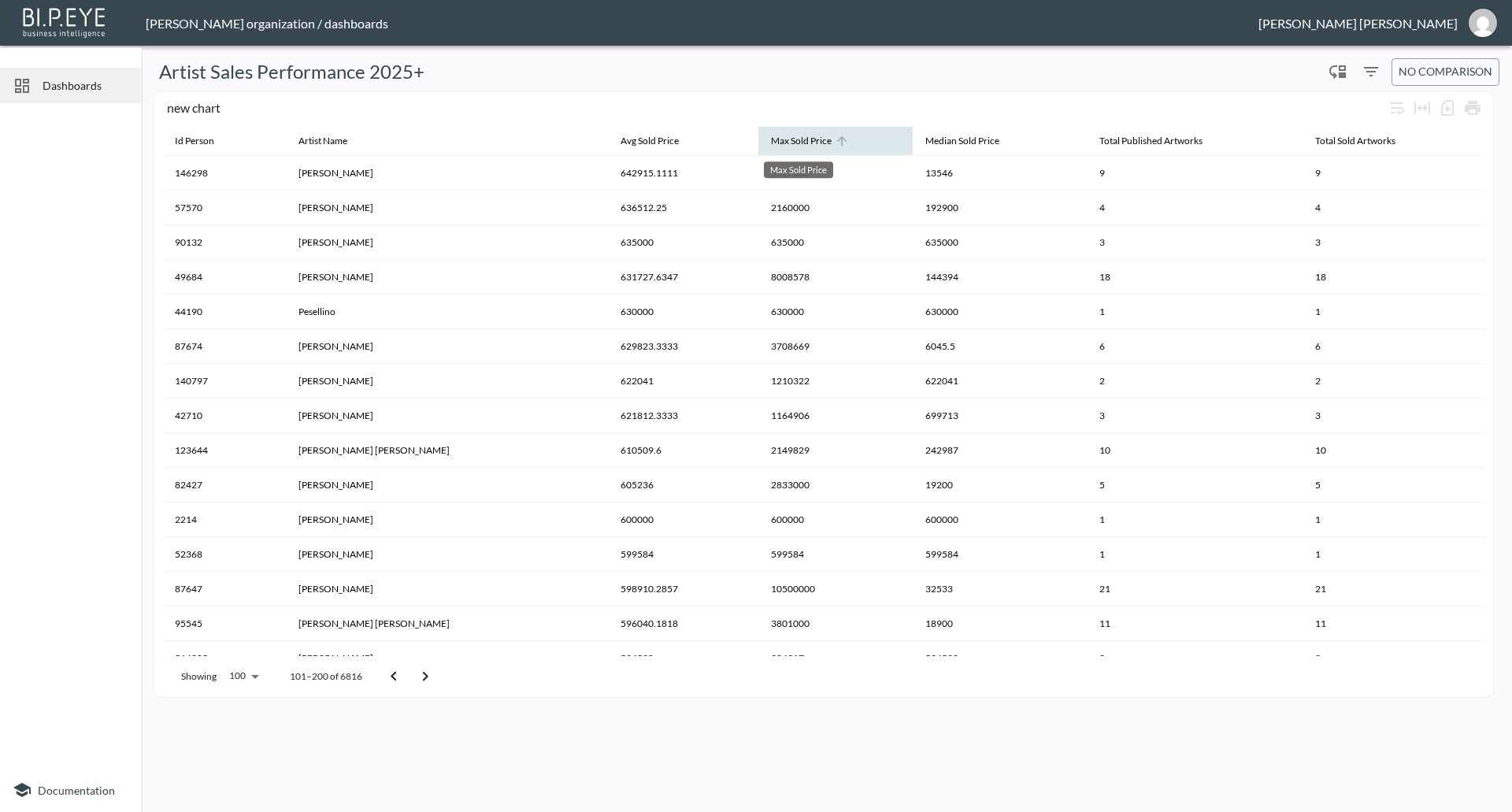
click at [813, 135] on div "Max Sold Price" at bounding box center [801, 140] width 60 height 19
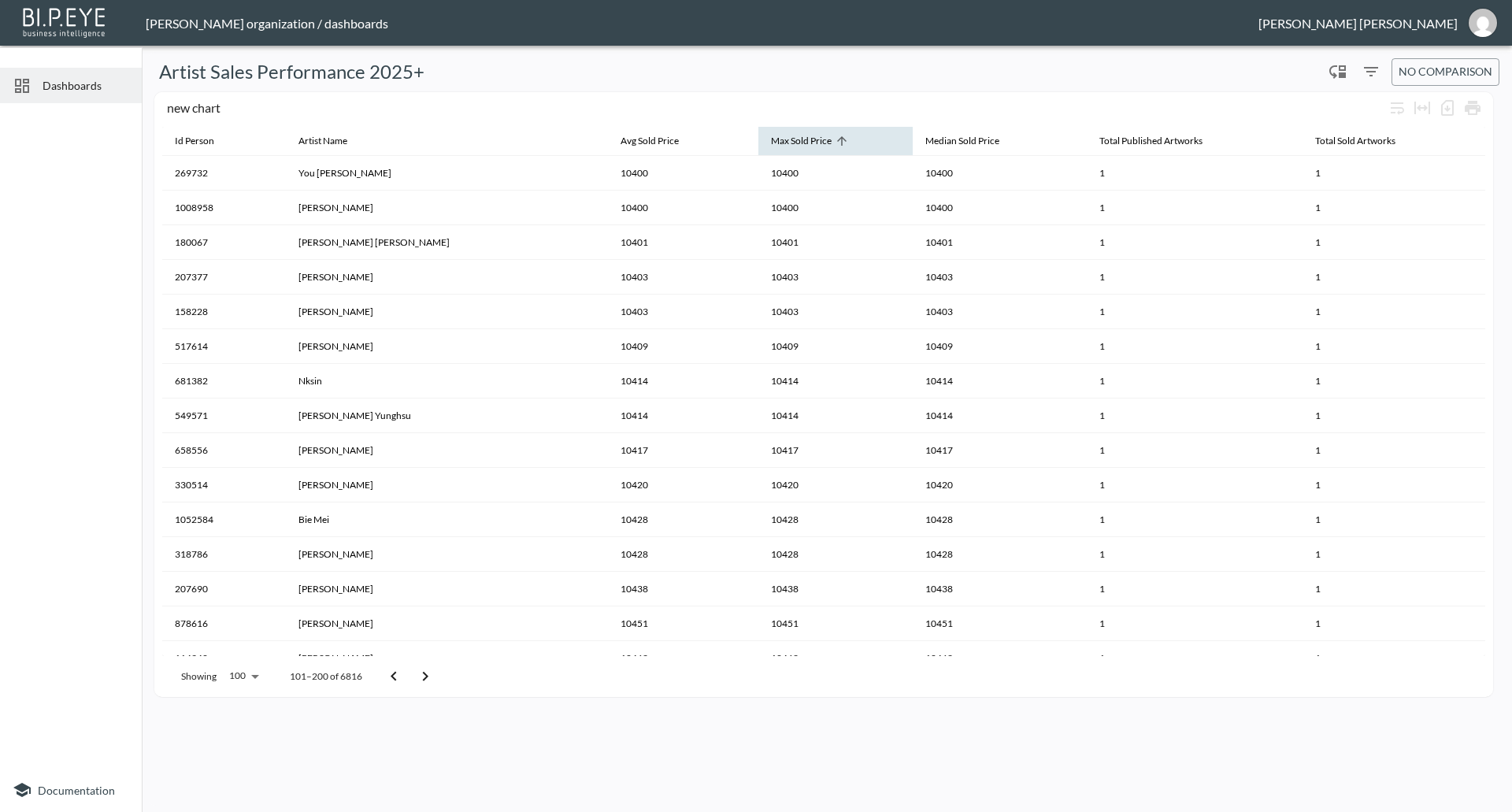
click at [835, 139] on icon at bounding box center [842, 141] width 15 height 14
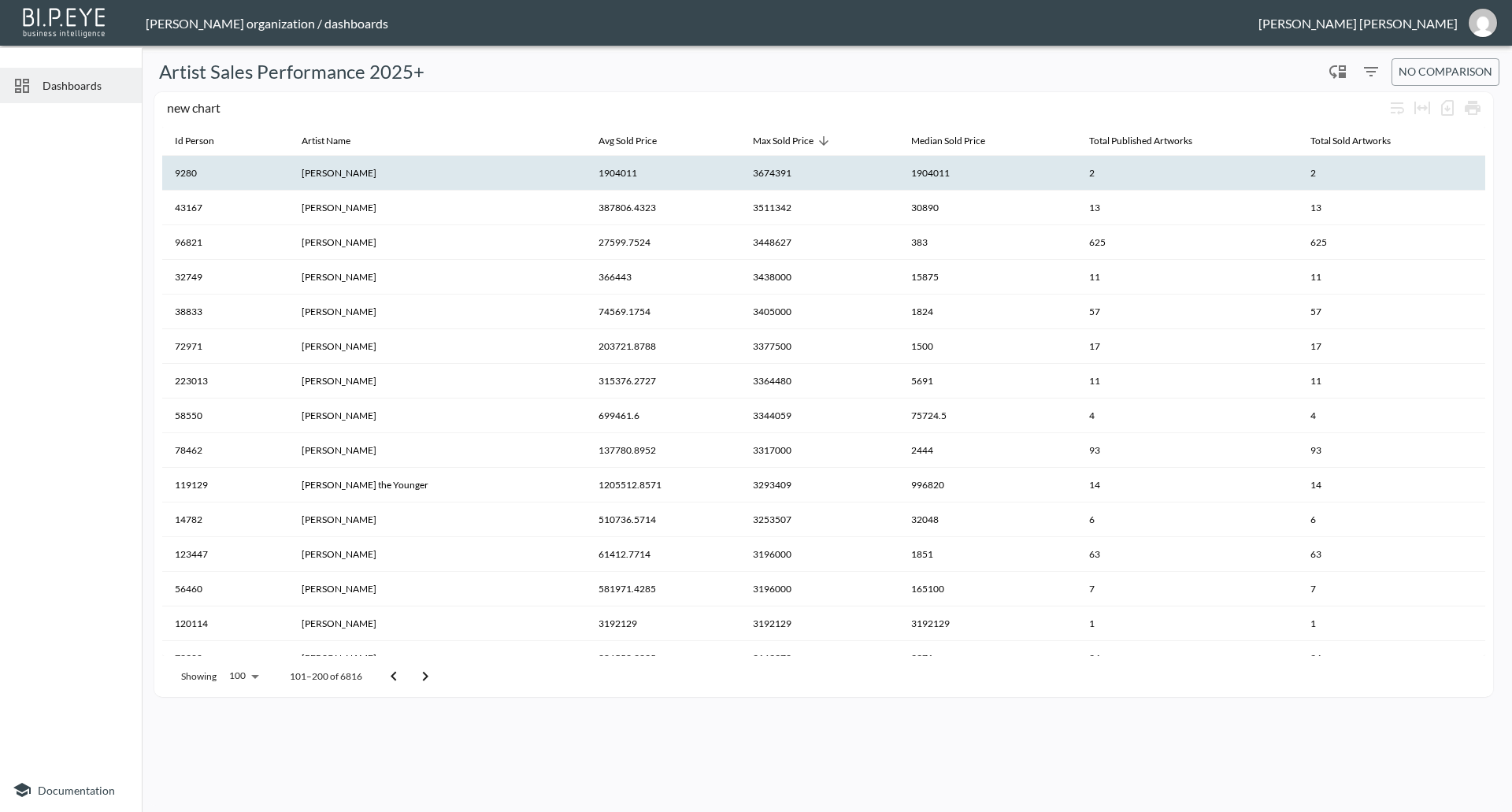
click at [744, 177] on th "3674391" at bounding box center [820, 172] width 158 height 35
click at [185, 169] on th "9280" at bounding box center [225, 172] width 127 height 35
drag, startPoint x: 185, startPoint y: 169, endPoint x: 521, endPoint y: 760, distance: 679.8
click at [521, 760] on div "Artist Sales Performance 2025+ 0 No comparison new chart Id Person Artist Name …" at bounding box center [827, 428] width 1358 height 753
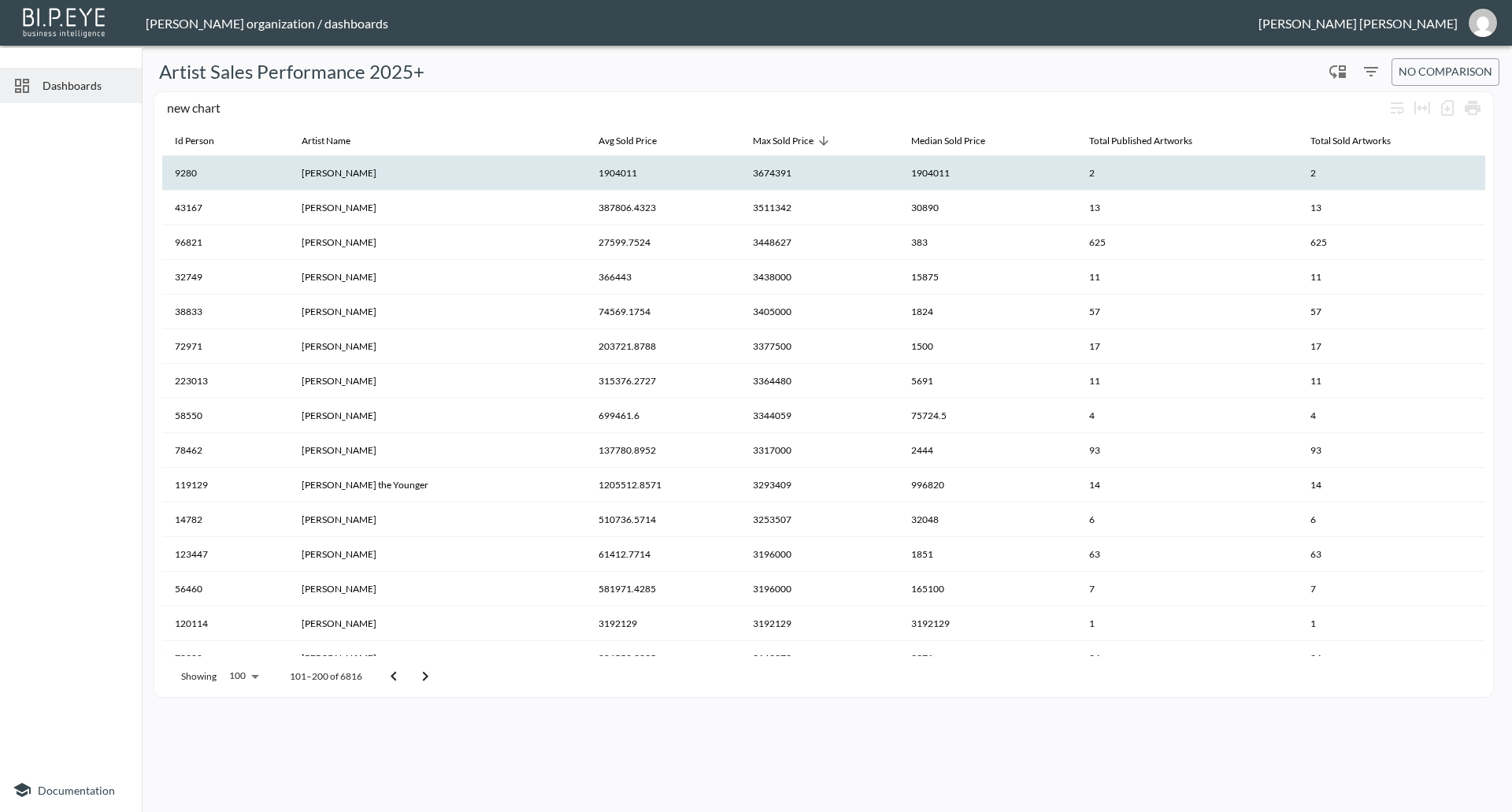
click at [1169, 744] on div "Artist Sales Performance 2025+ 0 No comparison new chart Id Person Artist Name …" at bounding box center [827, 428] width 1358 height 753
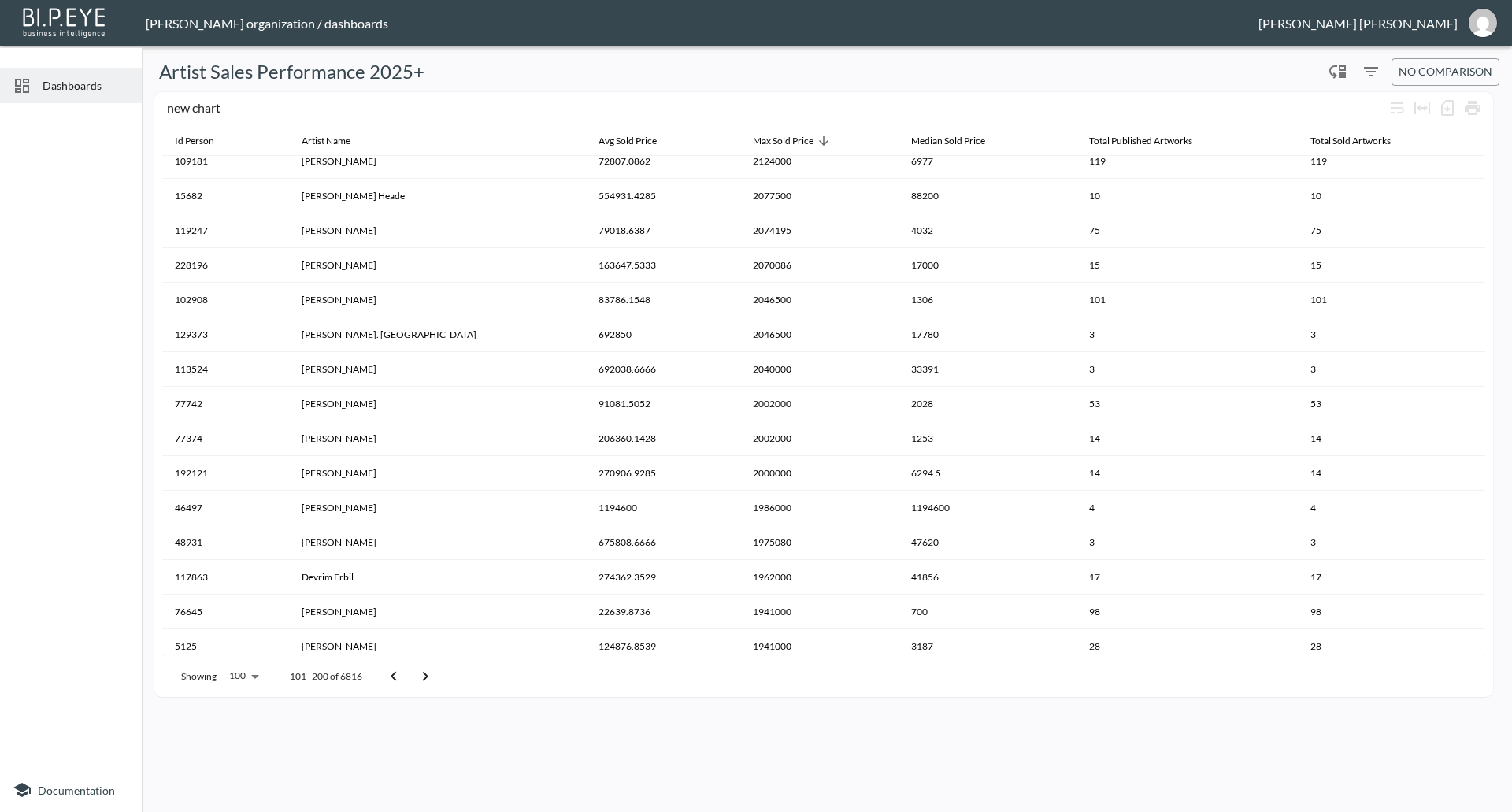
scroll to position [2964, 0]
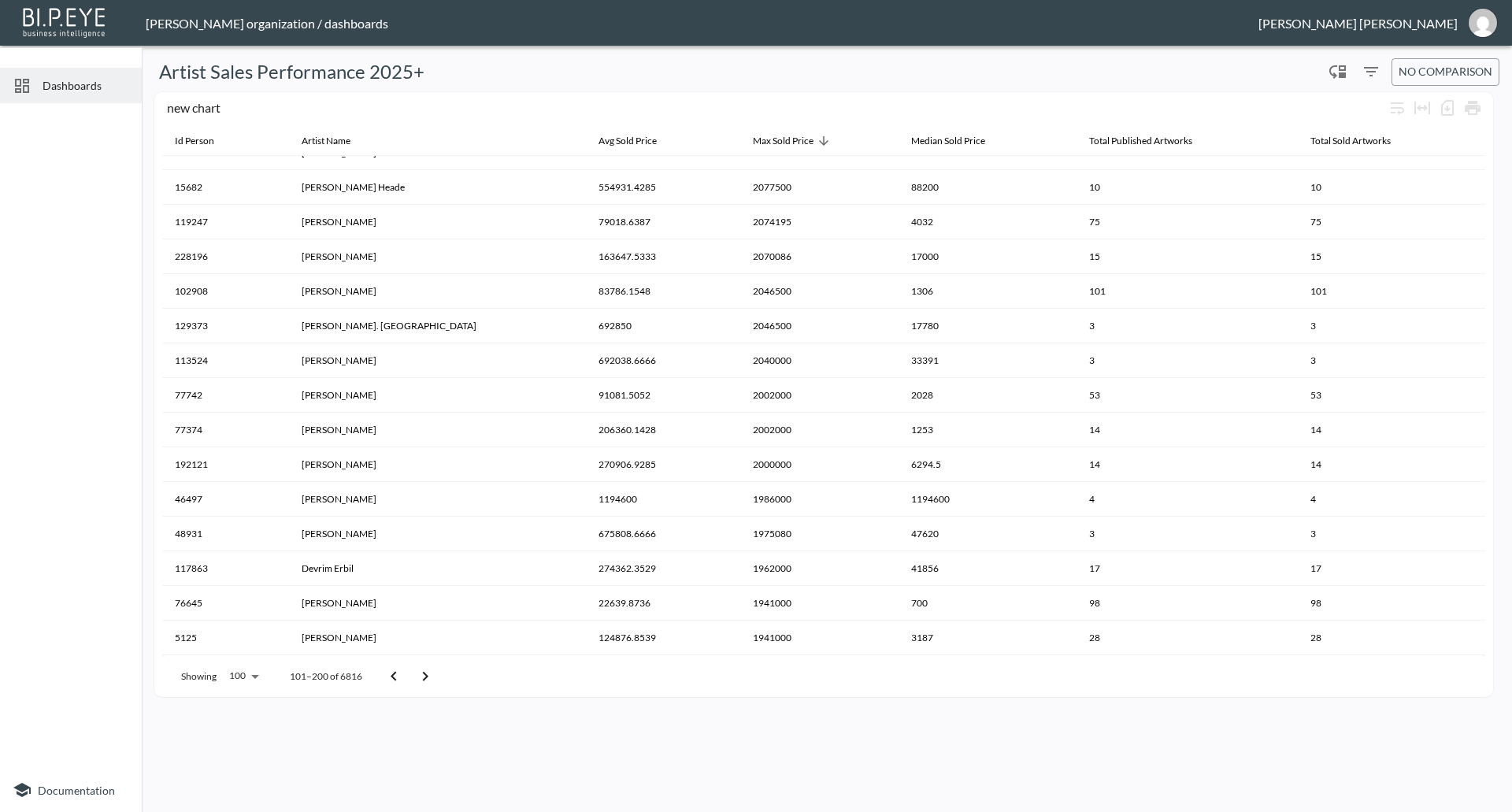
click at [1372, 73] on icon "Filters" at bounding box center [1371, 71] width 19 height 19
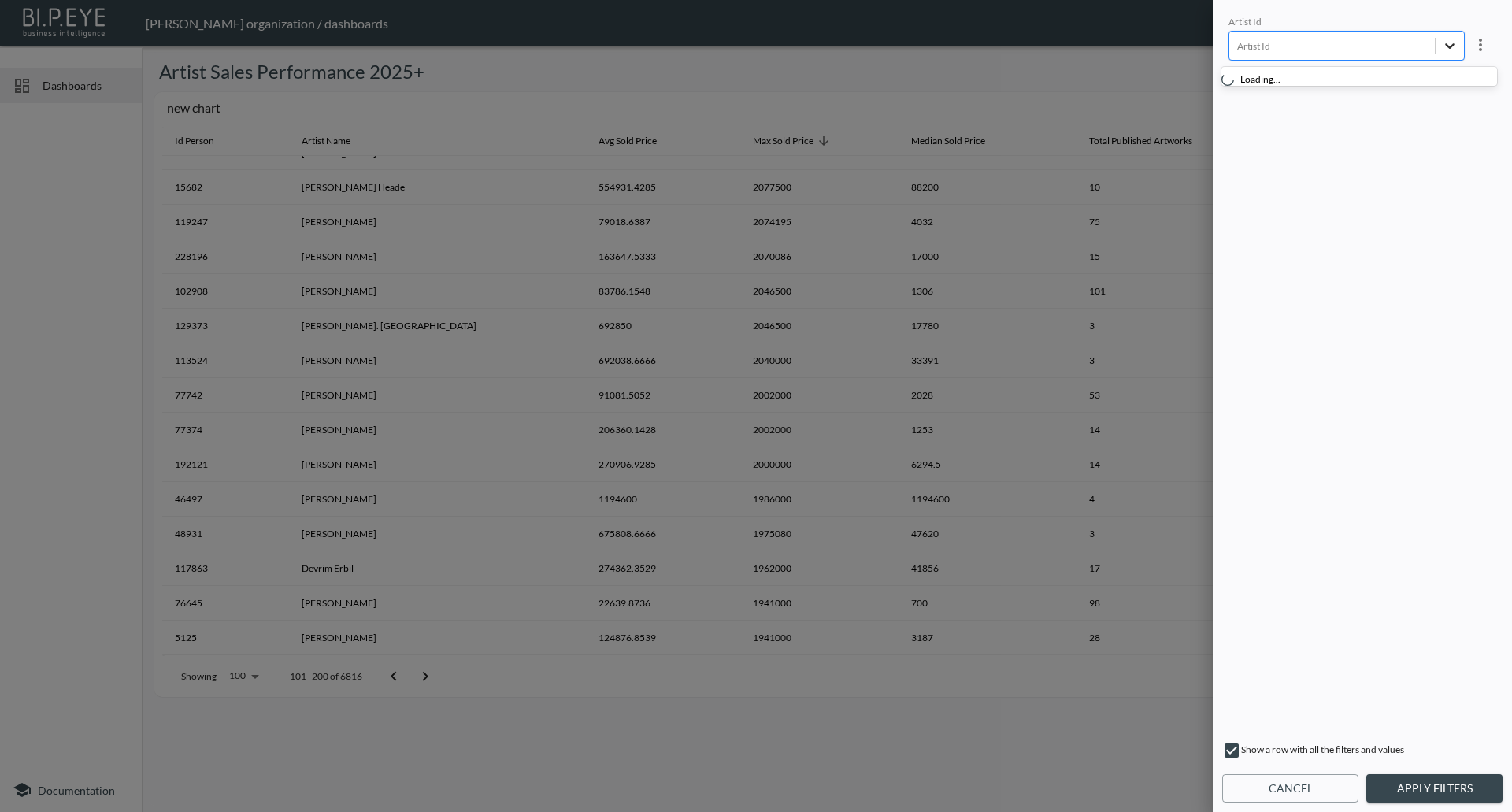
click at [1442, 35] on div at bounding box center [1450, 45] width 28 height 28
click at [1477, 48] on icon "more" at bounding box center [1481, 44] width 19 height 19
click at [1293, 46] on div at bounding box center [756, 406] width 1512 height 812
click at [1224, 750] on input "checkbox" at bounding box center [1232, 750] width 19 height 19
checkbox input "false"
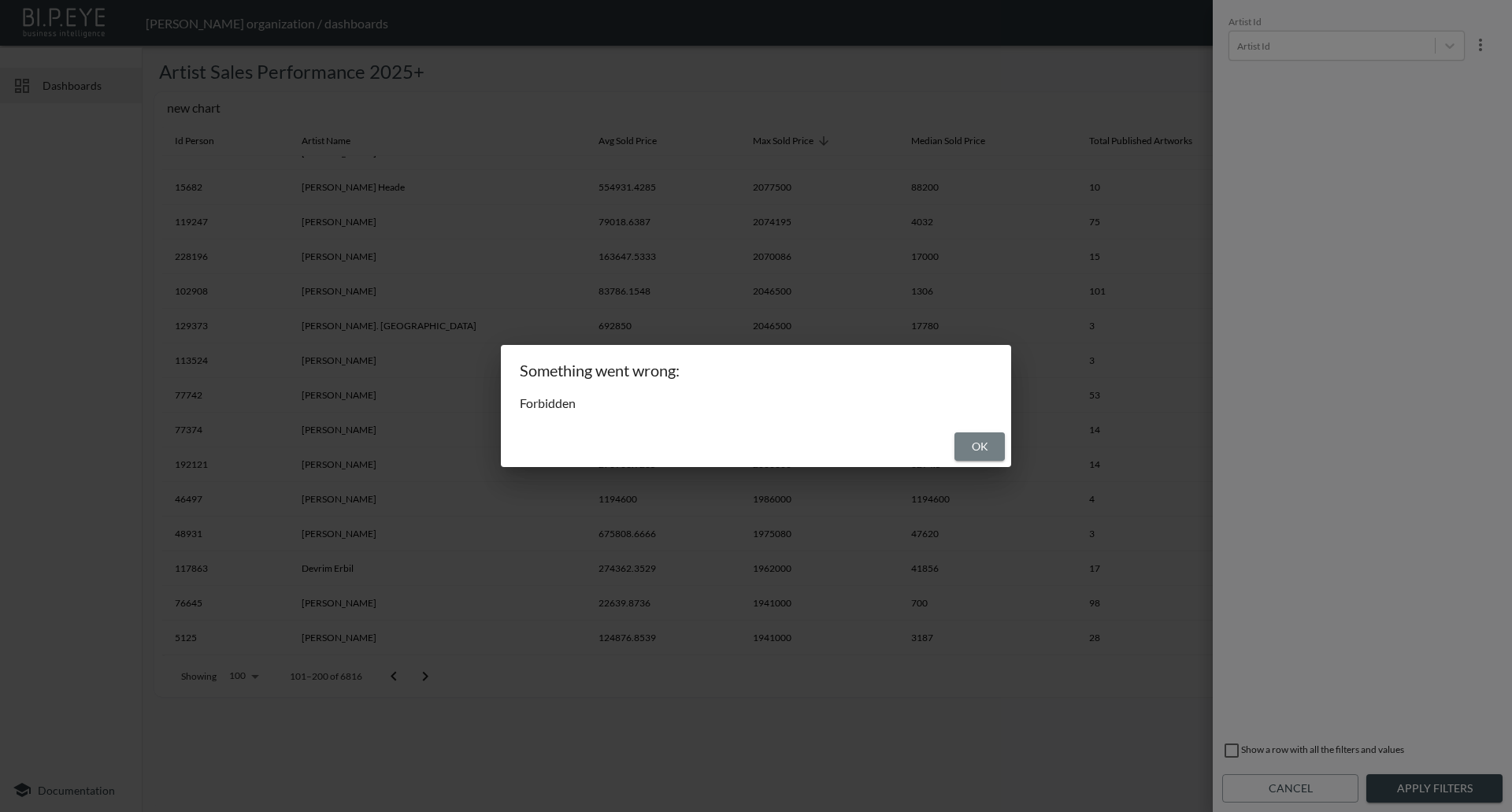
click at [982, 435] on button "OK" at bounding box center [979, 447] width 51 height 29
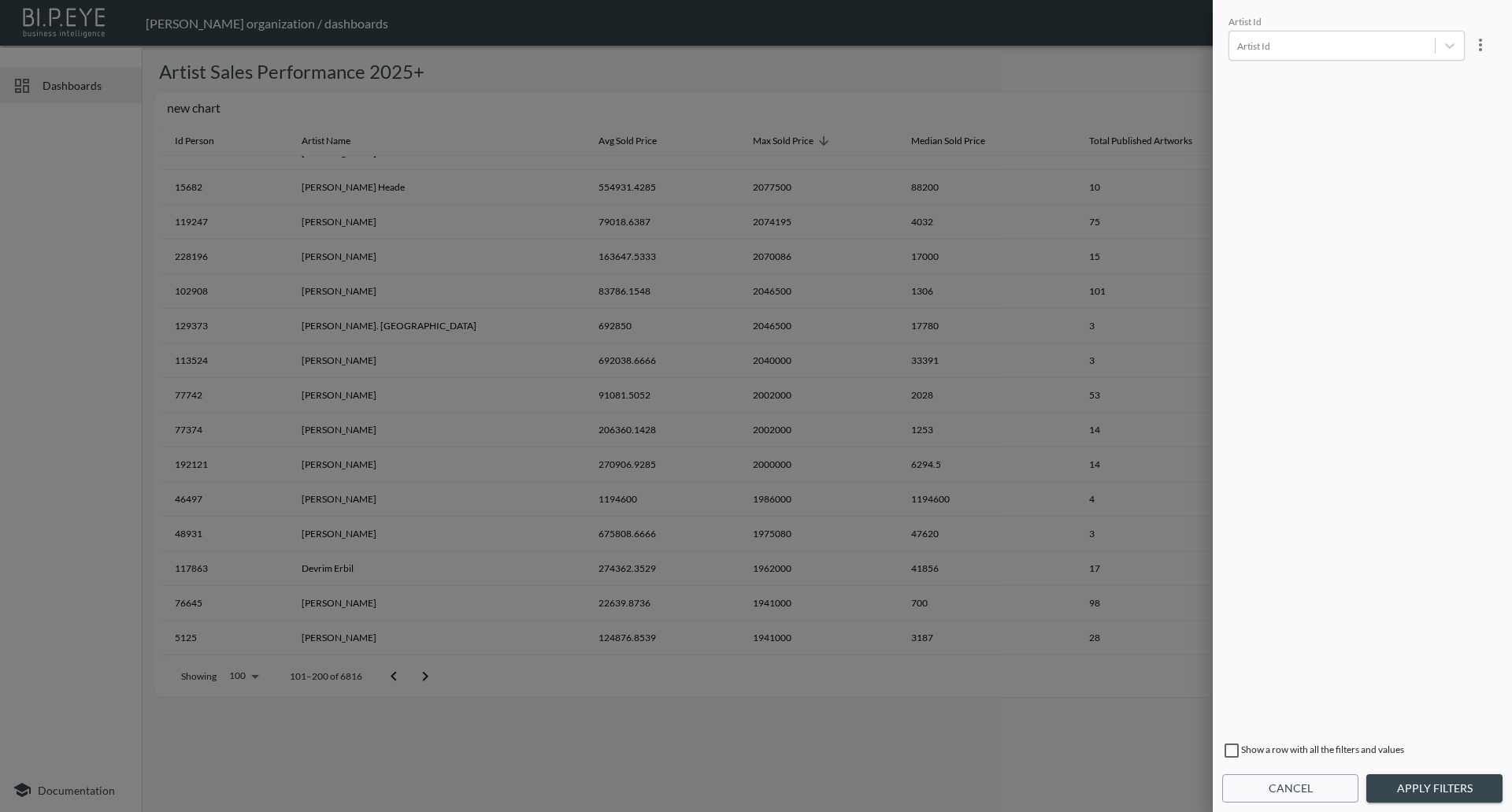
click at [1286, 802] on button "Cancel" at bounding box center [1290, 789] width 136 height 29
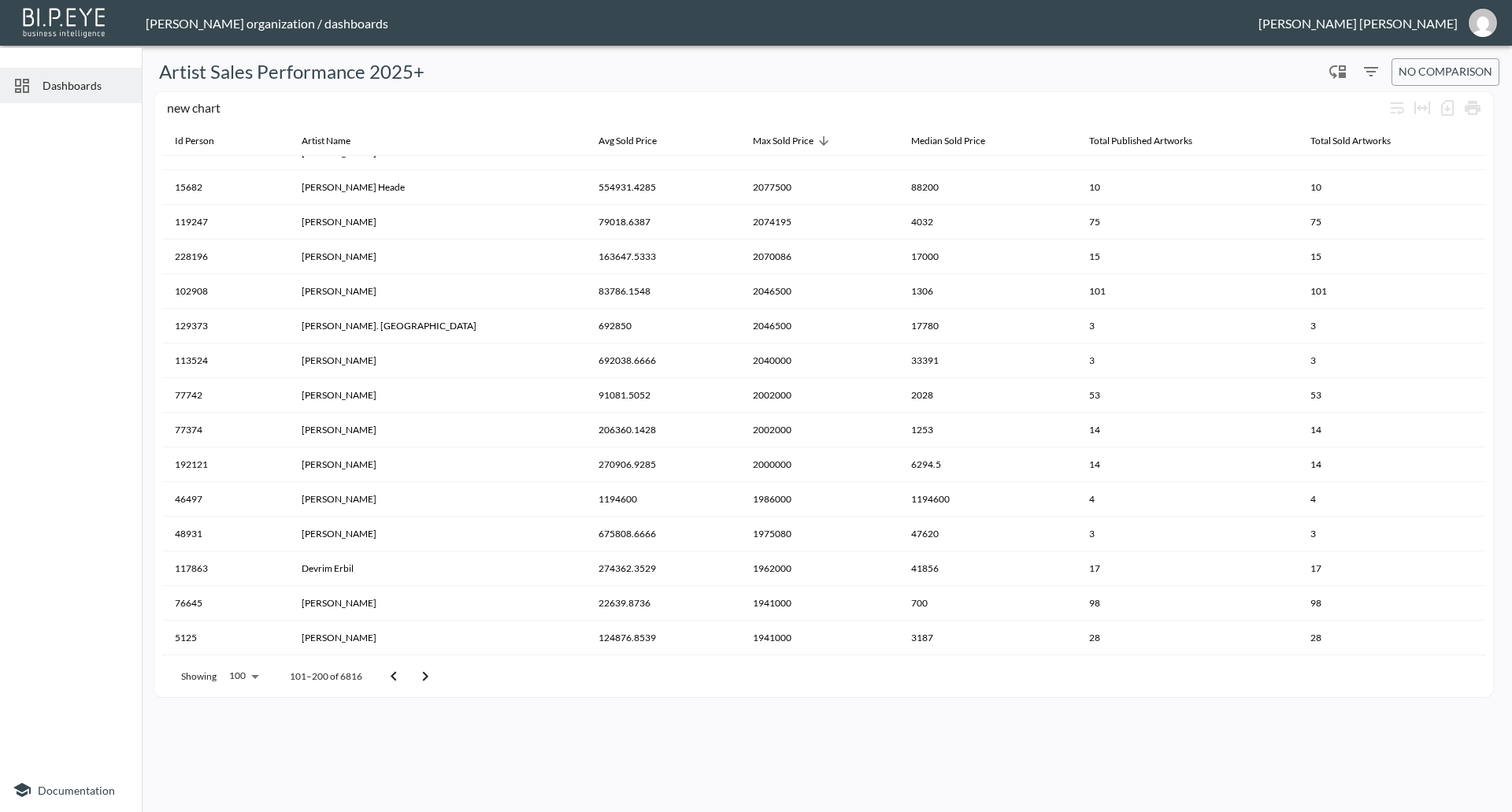
click at [86, 83] on span "Dashboards" at bounding box center [85, 85] width 86 height 17
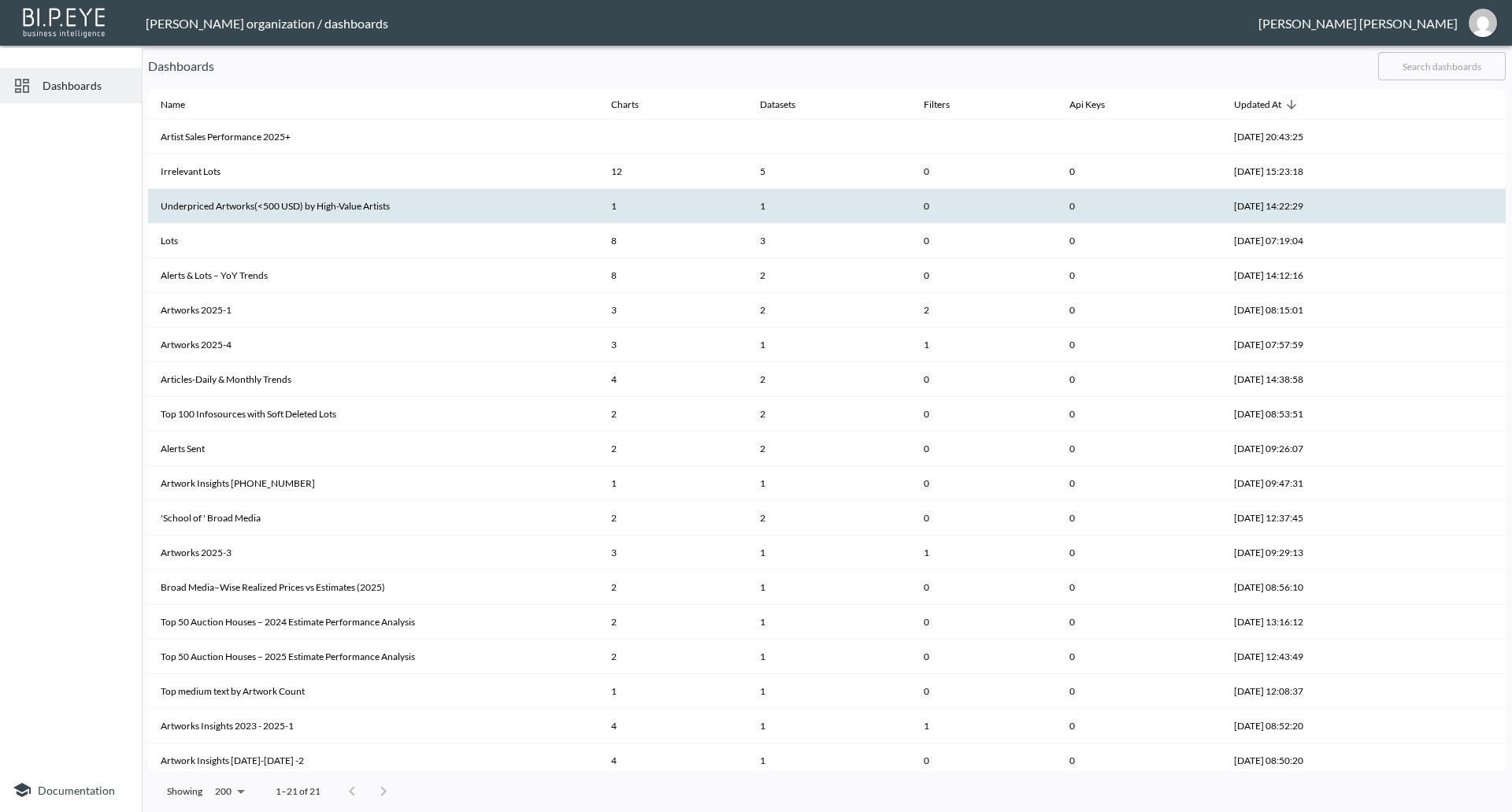
click at [249, 213] on th "Underpriced Artworks(<500 USD) by High-Value Artists" at bounding box center [373, 206] width 451 height 35
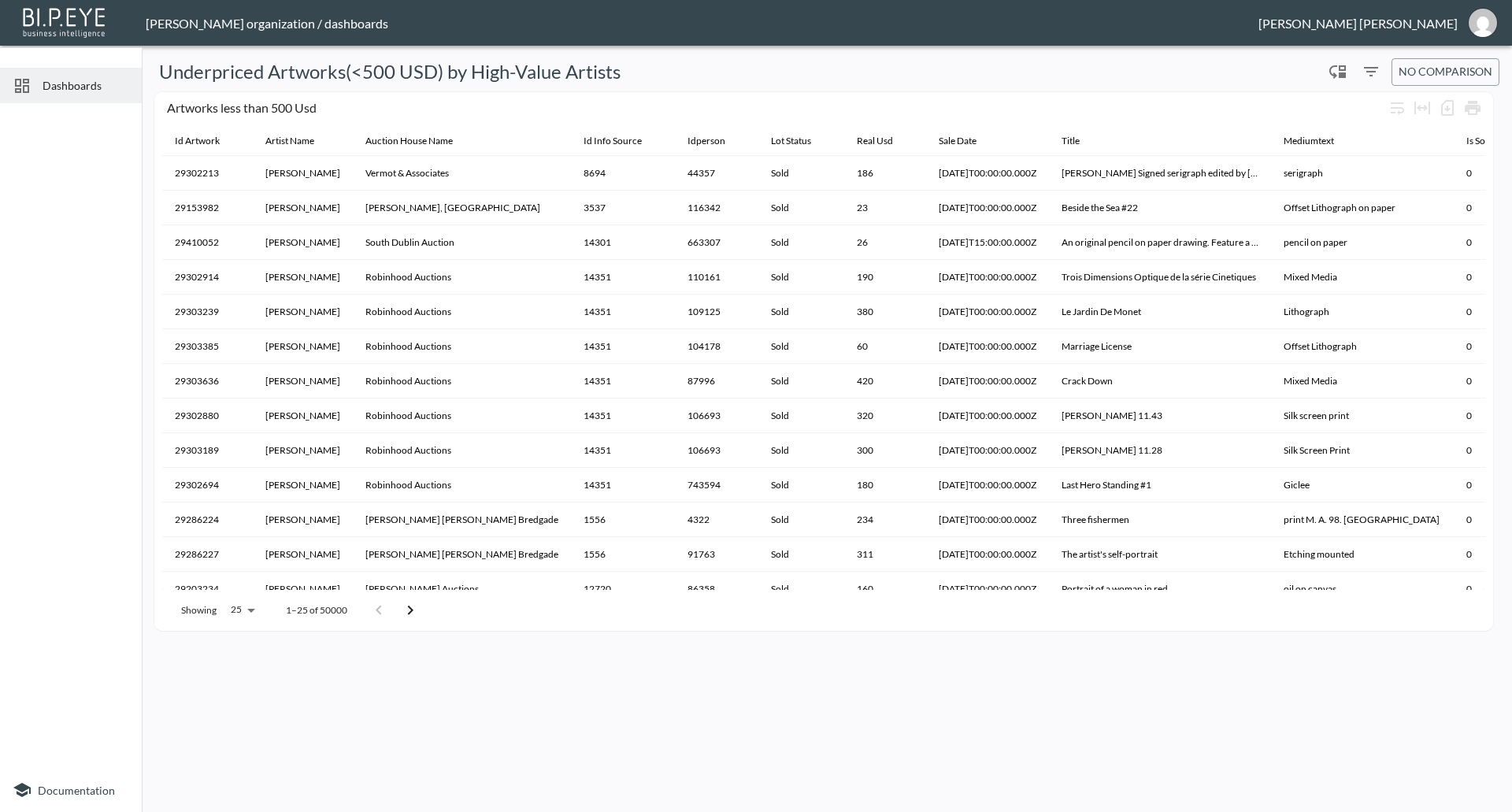
drag, startPoint x: 1274, startPoint y: 636, endPoint x: 1244, endPoint y: 613, distance: 37.8
click at [1274, 636] on div "Artworks less than 500 Usd Id Artwork Artist Name Auction House Name Id Info So…" at bounding box center [827, 362] width 1358 height 551
